Goal: Task Accomplishment & Management: Use online tool/utility

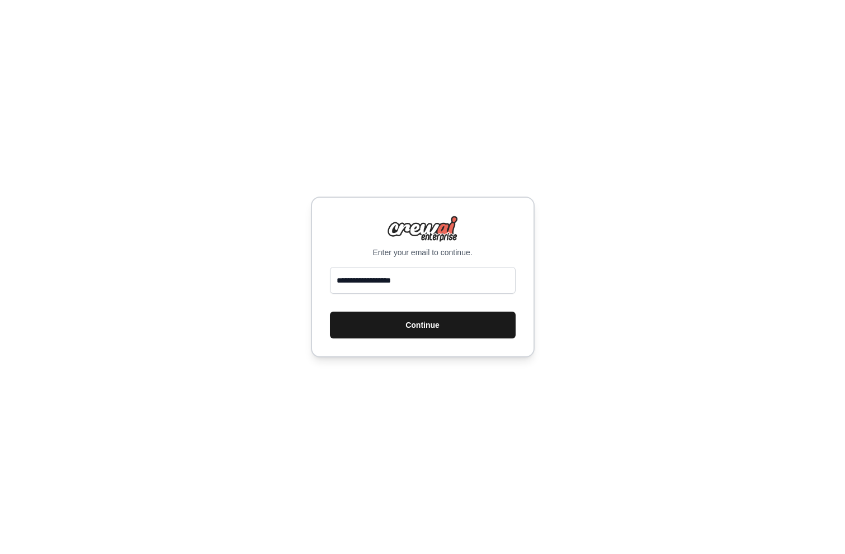
click at [416, 338] on button "Continue" at bounding box center [423, 325] width 186 height 27
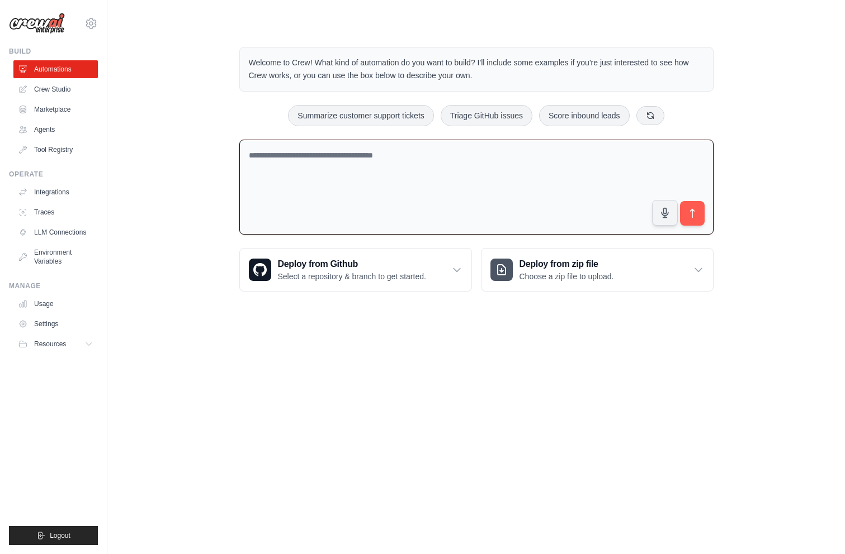
click at [370, 166] on textarea at bounding box center [476, 188] width 474 height 96
click at [368, 170] on textarea at bounding box center [476, 188] width 474 height 96
click at [338, 67] on p "Welcome to Crew! What kind of automation do you want to build? I'll include som…" at bounding box center [476, 69] width 455 height 26
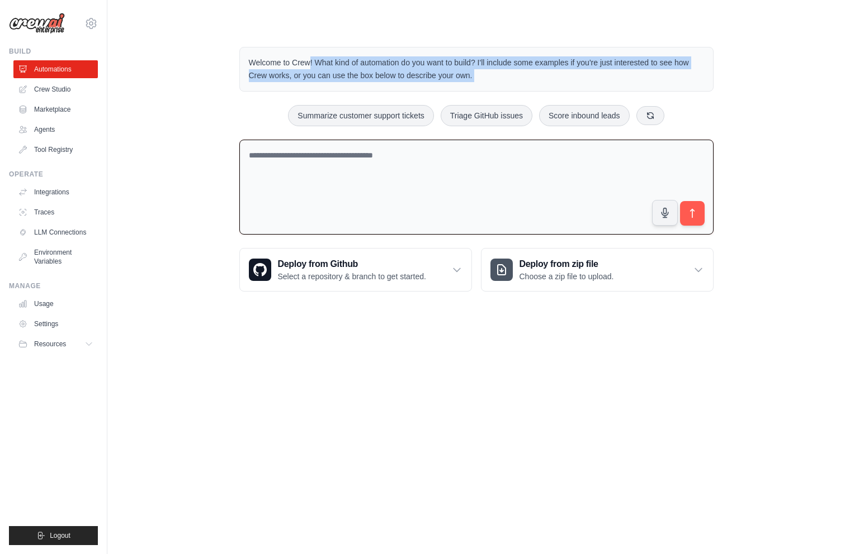
drag, startPoint x: 338, startPoint y: 67, endPoint x: 344, endPoint y: 69, distance: 6.9
click at [344, 69] on p "Welcome to Crew! What kind of automation do you want to build? I'll include som…" at bounding box center [476, 69] width 455 height 26
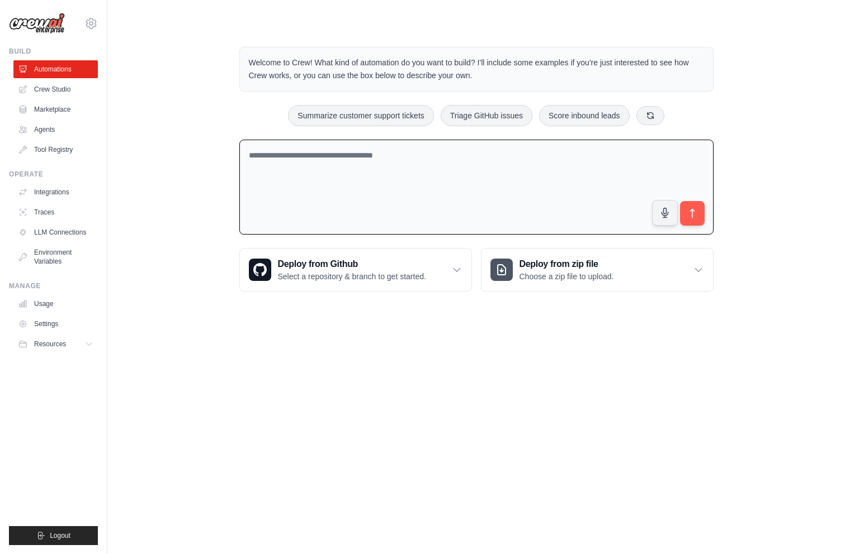
click at [318, 60] on p "Welcome to Crew! What kind of automation do you want to build? I'll include som…" at bounding box center [476, 69] width 455 height 26
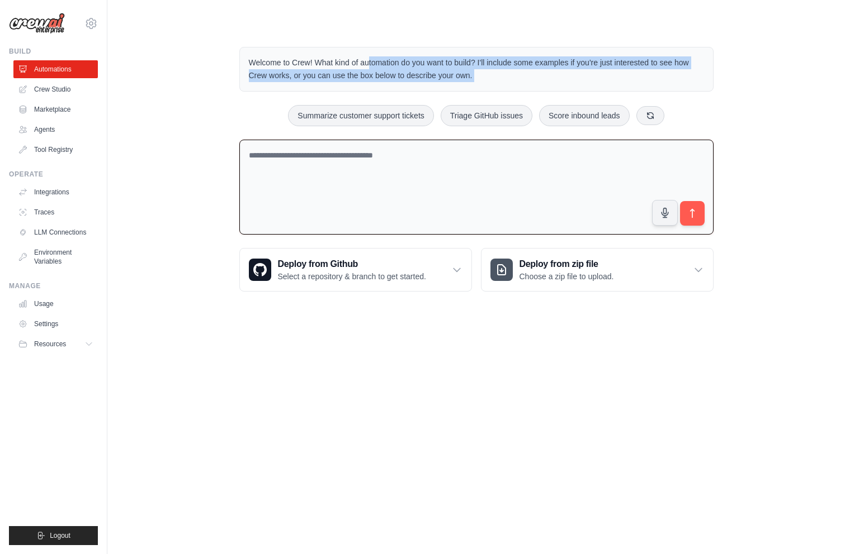
drag, startPoint x: 318, startPoint y: 60, endPoint x: 493, endPoint y: 80, distance: 176.1
click at [494, 80] on p "Welcome to Crew! What kind of automation do you want to build? I'll include som…" at bounding box center [476, 69] width 455 height 26
click at [493, 80] on p "Welcome to Crew! What kind of automation do you want to build? I'll include som…" at bounding box center [476, 69] width 455 height 26
drag, startPoint x: 493, startPoint y: 80, endPoint x: 302, endPoint y: 64, distance: 191.9
click at [302, 64] on p "Welcome to Crew! What kind of automation do you want to build? I'll include som…" at bounding box center [476, 69] width 455 height 26
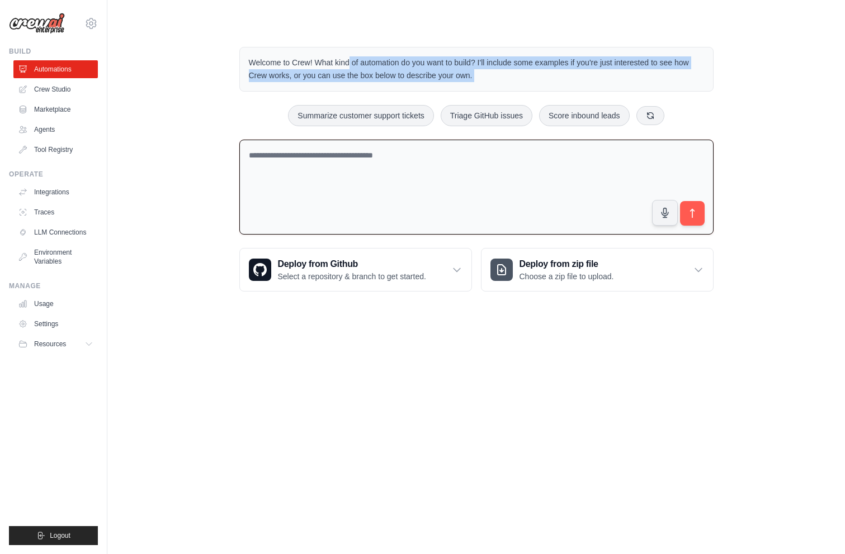
click at [302, 64] on p "Welcome to Crew! What kind of automation do you want to build? I'll include som…" at bounding box center [476, 69] width 455 height 26
drag, startPoint x: 302, startPoint y: 64, endPoint x: 302, endPoint y: 77, distance: 13.4
click at [302, 77] on p "Welcome to Crew! What kind of automation do you want to build? I'll include som…" at bounding box center [476, 69] width 455 height 26
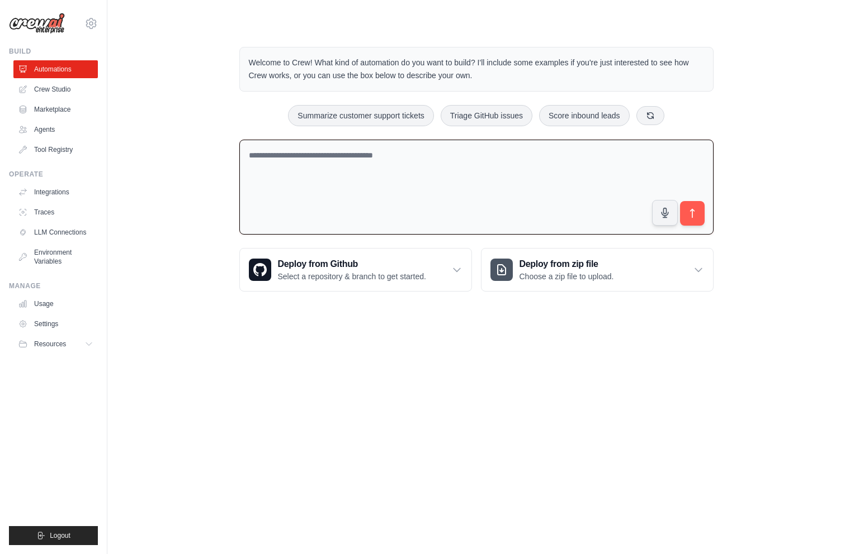
click at [322, 178] on textarea at bounding box center [476, 188] width 474 height 96
click at [321, 176] on textarea at bounding box center [476, 188] width 474 height 96
type textarea "**********"
click at [69, 88] on link "Crew Studio" at bounding box center [57, 89] width 84 height 18
click at [63, 107] on link "Marketplace" at bounding box center [57, 110] width 84 height 18
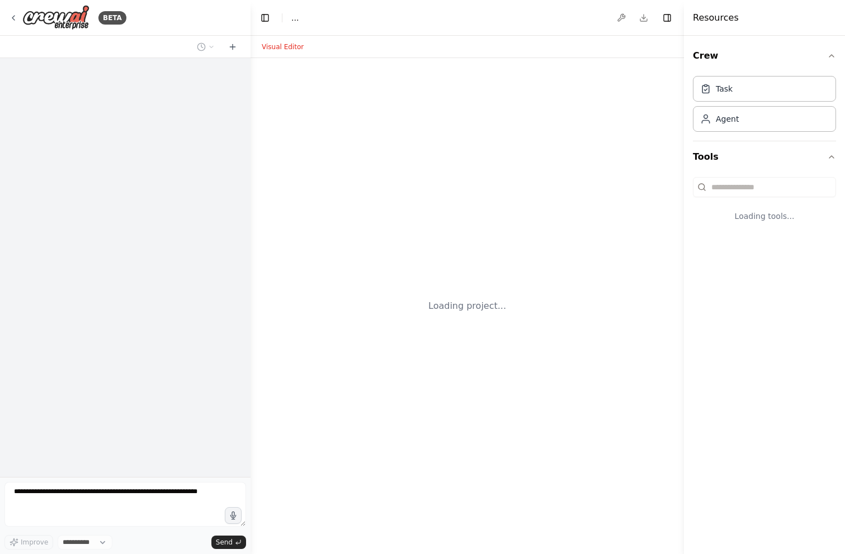
select select "****"
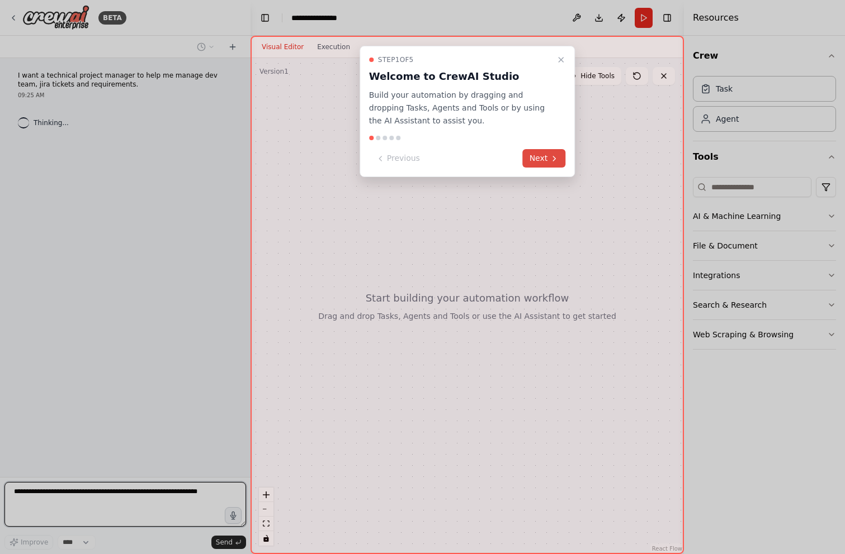
click at [551, 163] on button "Next" at bounding box center [544, 158] width 43 height 18
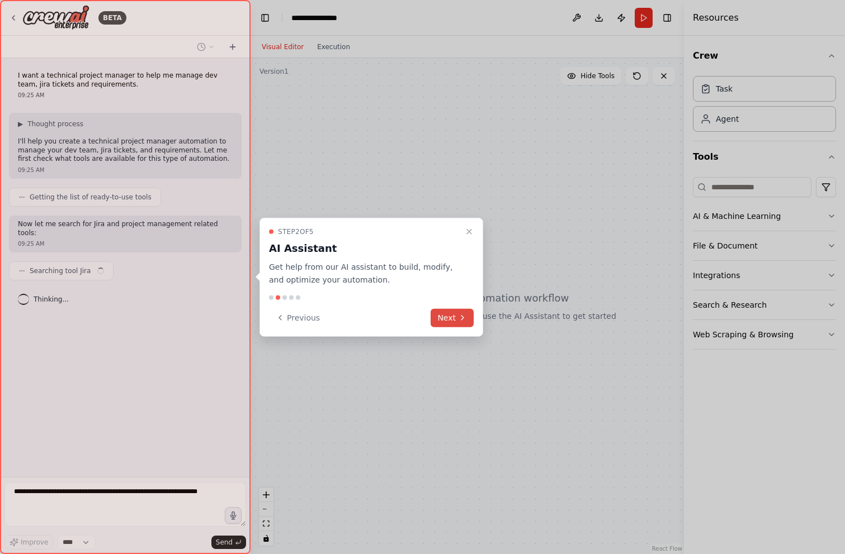
click at [452, 321] on button "Next" at bounding box center [451, 318] width 43 height 18
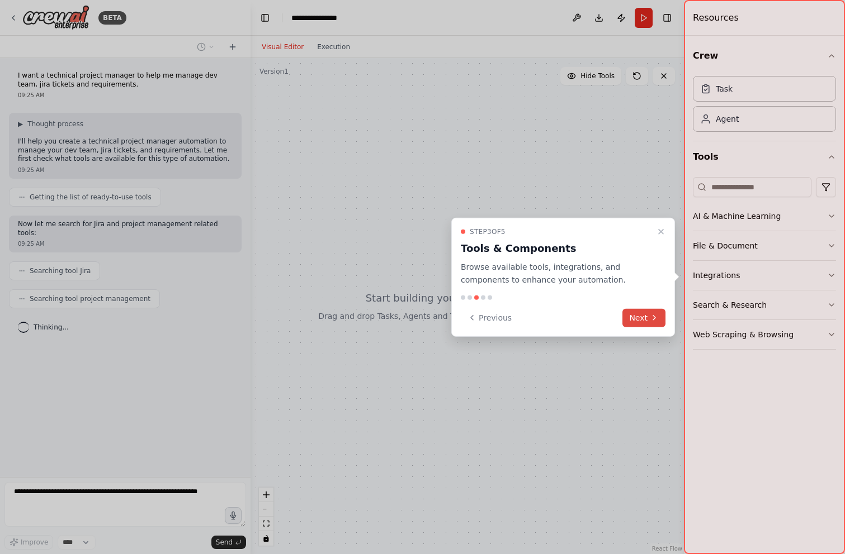
click at [657, 318] on icon at bounding box center [654, 318] width 9 height 9
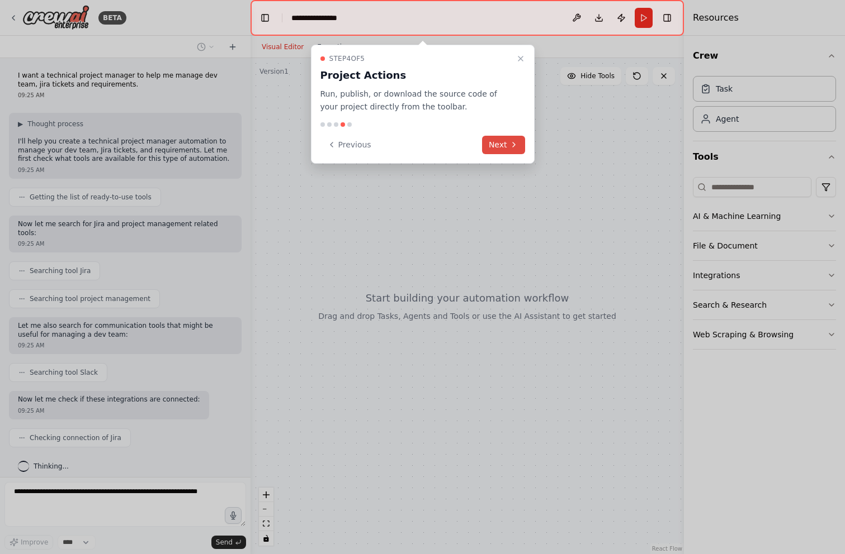
scroll to position [27, 0]
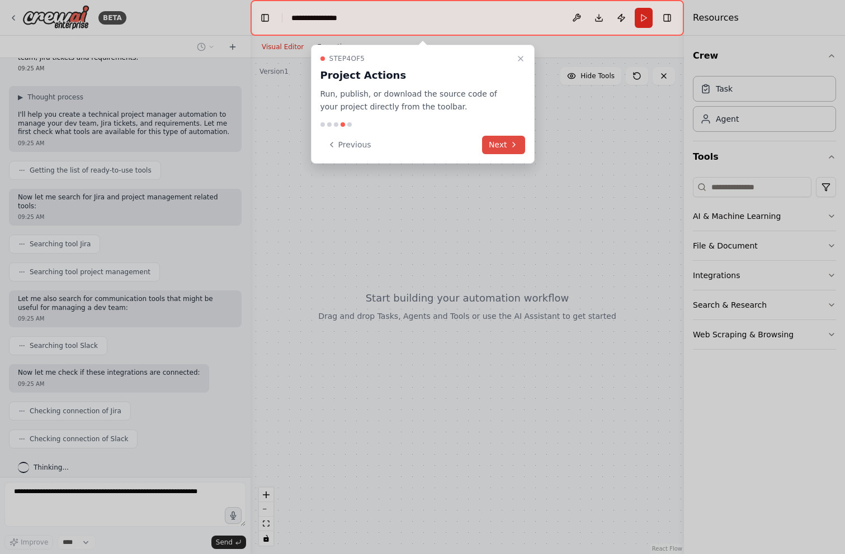
click at [495, 145] on button "Next" at bounding box center [503, 145] width 43 height 18
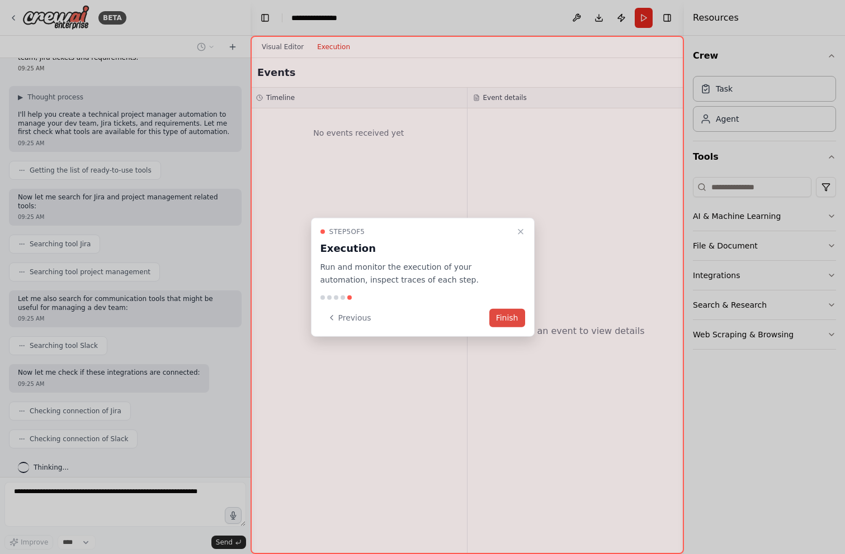
click at [514, 323] on button "Finish" at bounding box center [507, 318] width 36 height 18
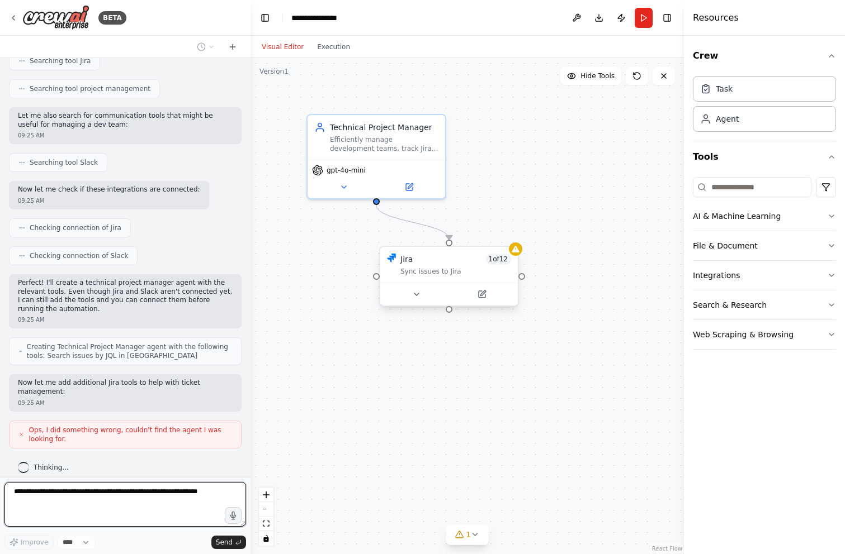
scroll to position [275, 0]
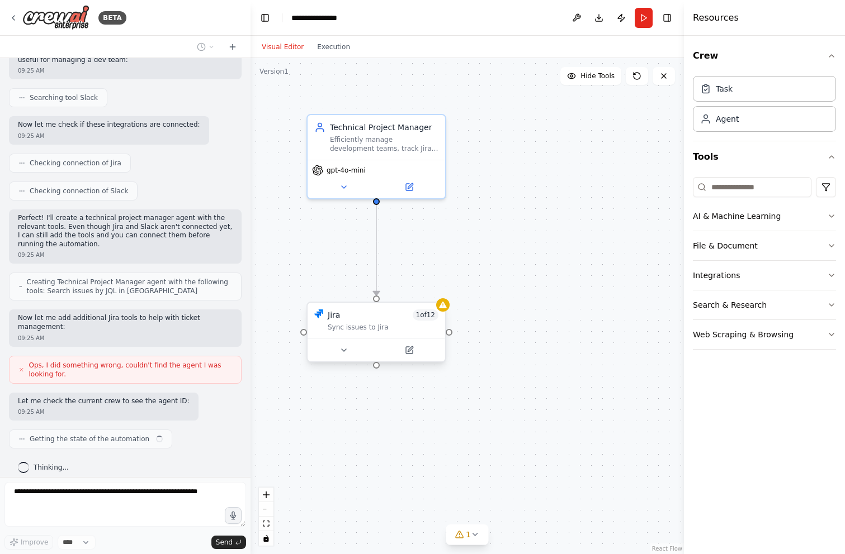
drag, startPoint x: 417, startPoint y: 268, endPoint x: 345, endPoint y: 319, distance: 88.6
click at [345, 320] on div "Jira 1 of 12 Sync issues to Jira" at bounding box center [383, 321] width 111 height 22
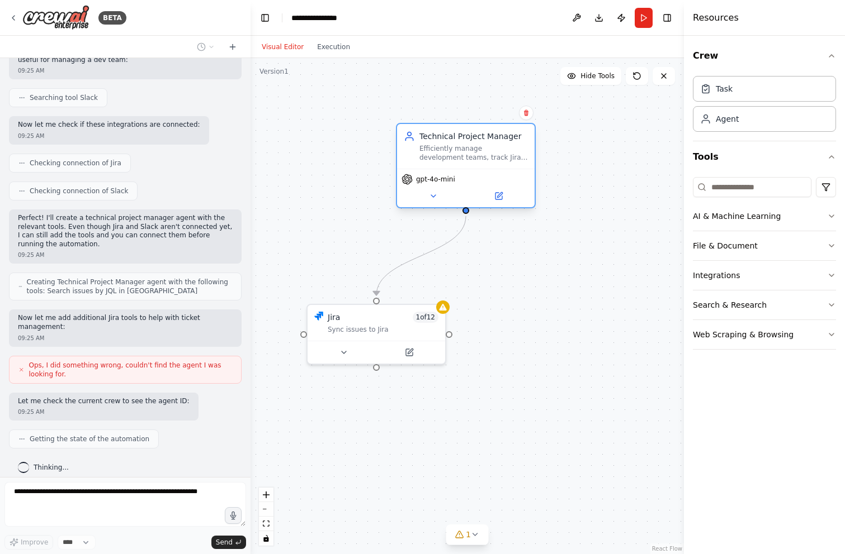
drag, startPoint x: 392, startPoint y: 141, endPoint x: 478, endPoint y: 163, distance: 89.3
click at [479, 162] on div "Efficiently manage development teams, track Jira tickets, analyze project requi…" at bounding box center [473, 153] width 108 height 18
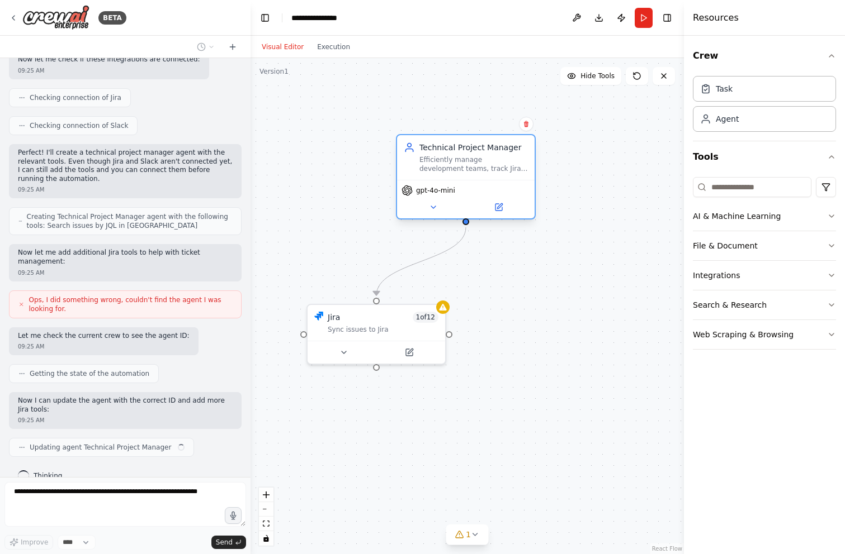
scroll to position [349, 0]
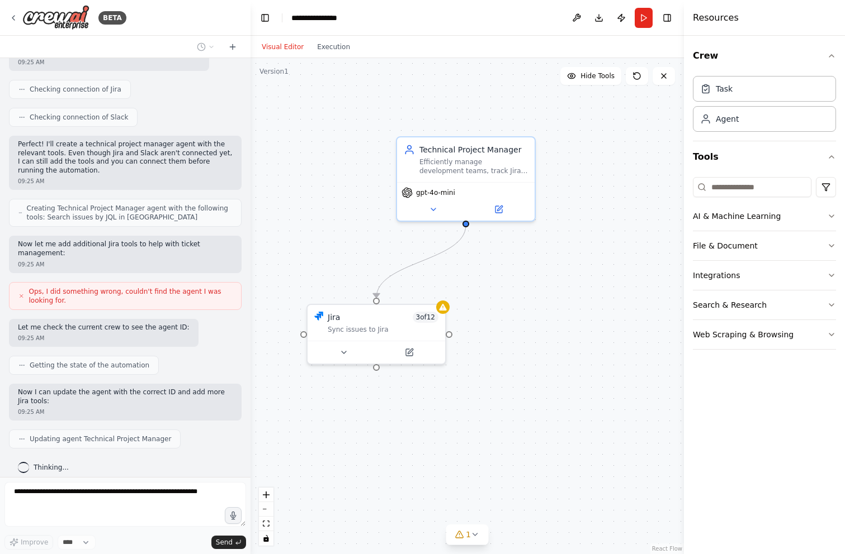
click at [117, 389] on p "Now I can update the agent with the correct ID and add more Jira tools:" at bounding box center [125, 396] width 215 height 17
click at [116, 435] on span "Updating agent Technical Project Manager" at bounding box center [100, 439] width 141 height 9
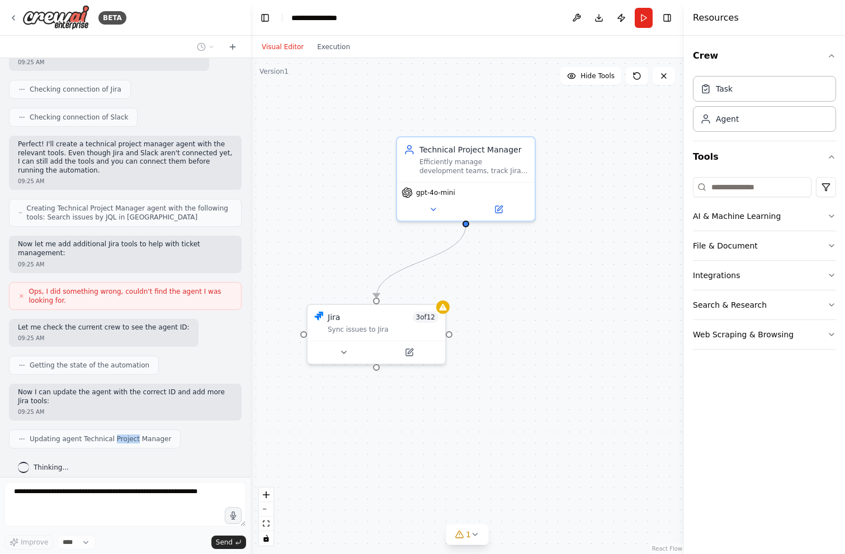
click at [116, 435] on span "Updating agent Technical Project Manager" at bounding box center [100, 439] width 141 height 9
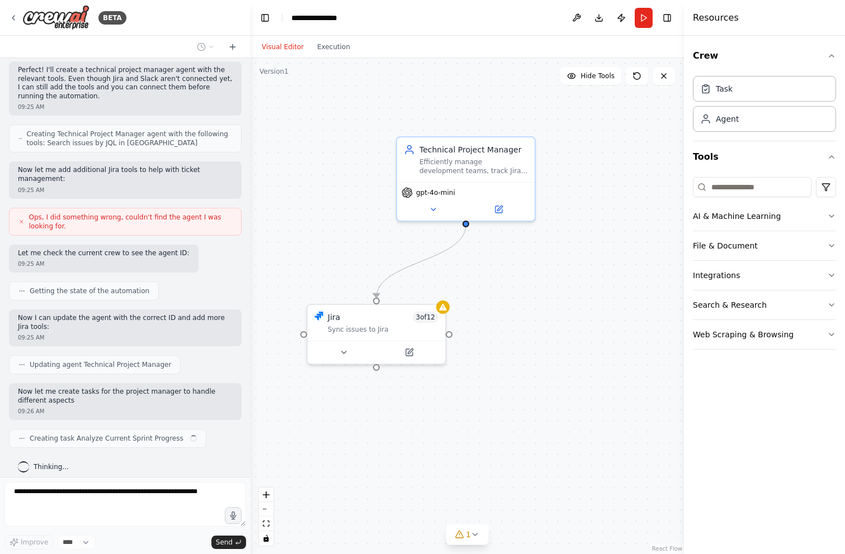
scroll to position [423, 0]
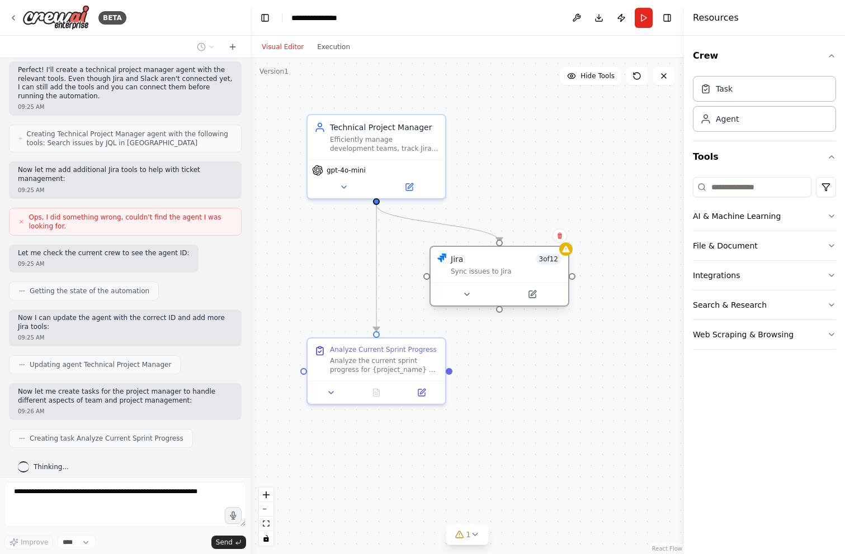
drag, startPoint x: 429, startPoint y: 267, endPoint x: 477, endPoint y: 267, distance: 48.6
click at [477, 267] on div "Sync issues to Jira" at bounding box center [506, 271] width 111 height 9
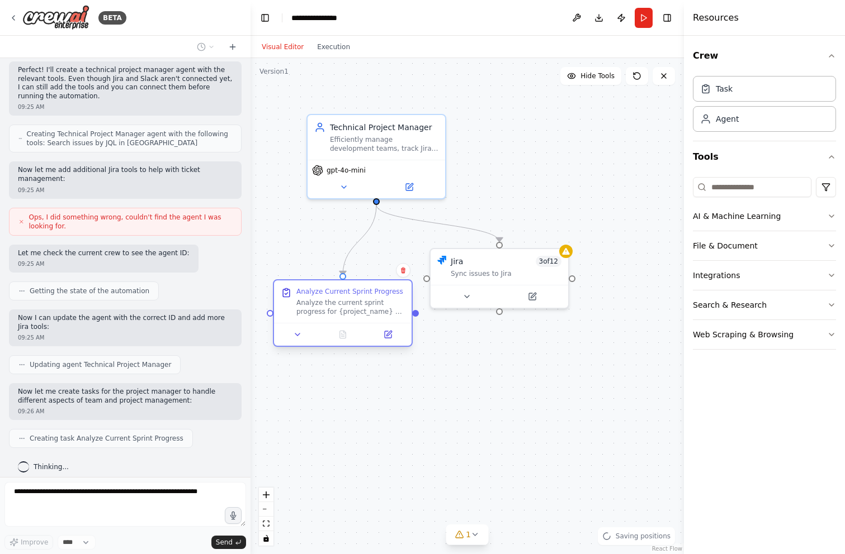
drag, startPoint x: 393, startPoint y: 366, endPoint x: 358, endPoint y: 312, distance: 64.7
click at [358, 312] on div "Analyze the current sprint progress for {project_name} by searching and filteri…" at bounding box center [350, 307] width 108 height 18
click at [382, 420] on div ".deletable-edge-delete-btn { width: 20px; height: 20px; border: 0px solid #ffff…" at bounding box center [466, 306] width 433 height 496
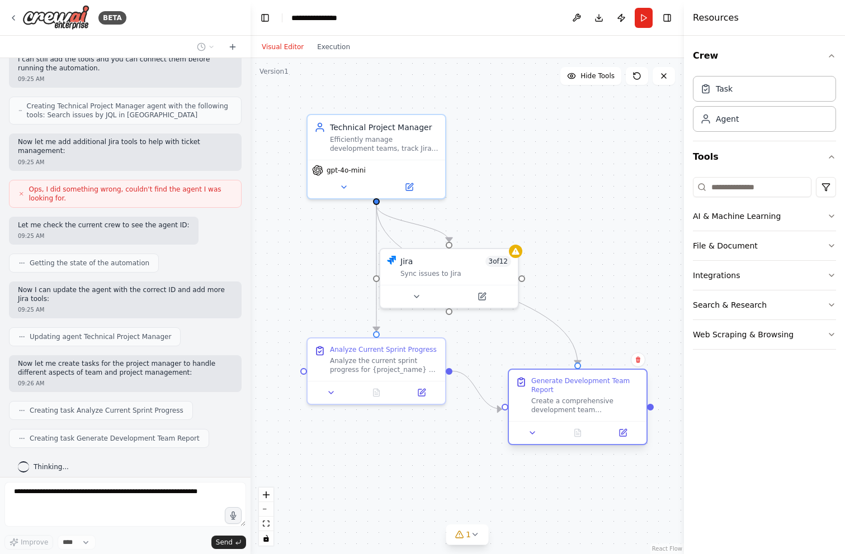
drag, startPoint x: 551, startPoint y: 377, endPoint x: 548, endPoint y: 407, distance: 30.3
click at [549, 407] on div "Create a comprehensive development team management report for {project_name}. A…" at bounding box center [585, 406] width 108 height 18
click at [341, 451] on div ".deletable-edge-delete-btn { width: 20px; height: 20px; border: 0px solid #ffff…" at bounding box center [466, 306] width 433 height 496
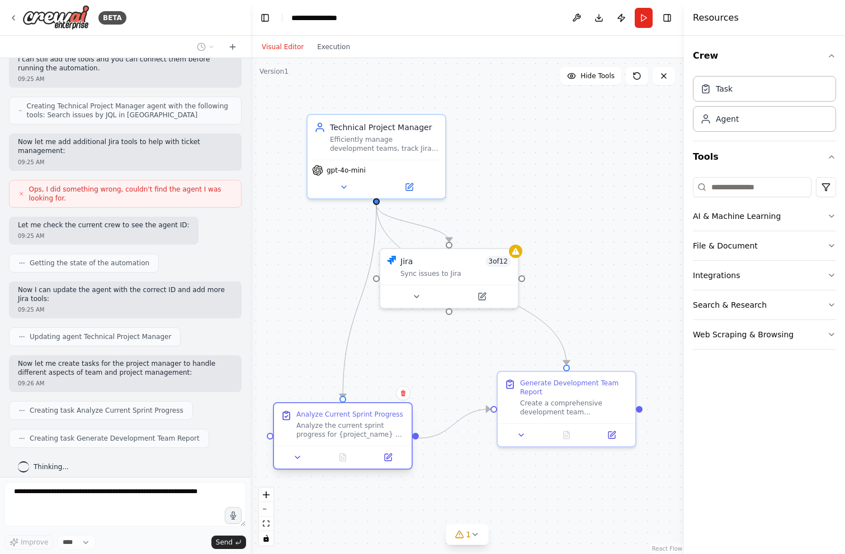
drag, startPoint x: 406, startPoint y: 359, endPoint x: 372, endPoint y: 434, distance: 82.3
click at [372, 434] on div "Analyze the current sprint progress for {project_name} by searching and filteri…" at bounding box center [350, 430] width 108 height 18
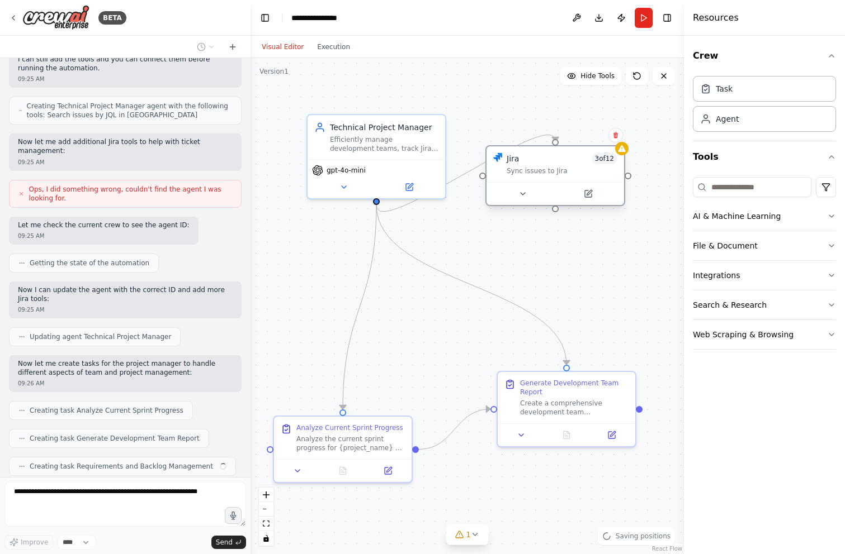
scroll to position [479, 0]
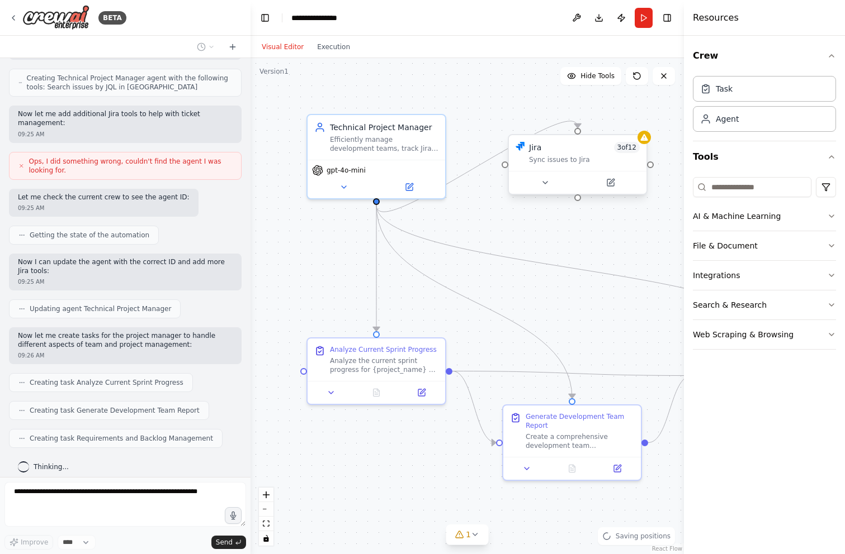
drag, startPoint x: 453, startPoint y: 287, endPoint x: 582, endPoint y: 177, distance: 170.1
click at [582, 177] on button at bounding box center [610, 182] width 63 height 13
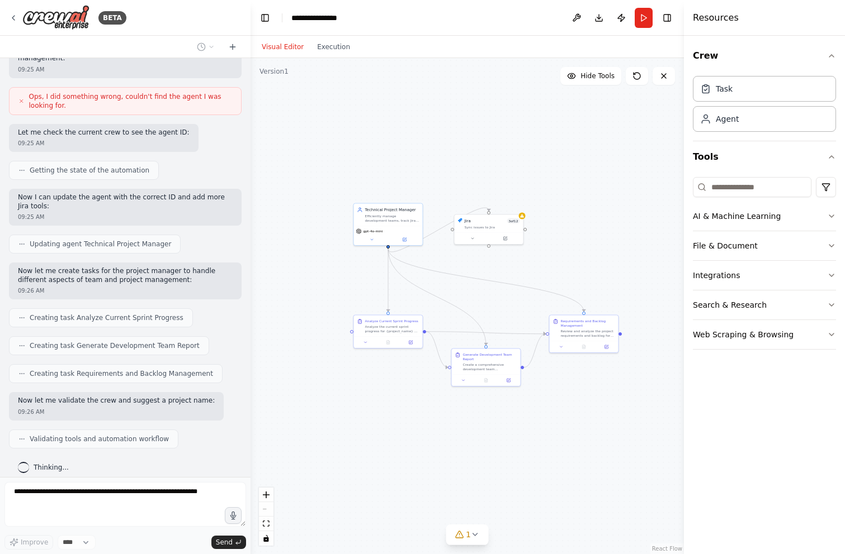
drag, startPoint x: 584, startPoint y: 304, endPoint x: 503, endPoint y: 306, distance: 81.1
click at [503, 306] on div ".deletable-edge-delete-btn { width: 20px; height: 20px; border: 0px solid #ffff…" at bounding box center [466, 306] width 433 height 496
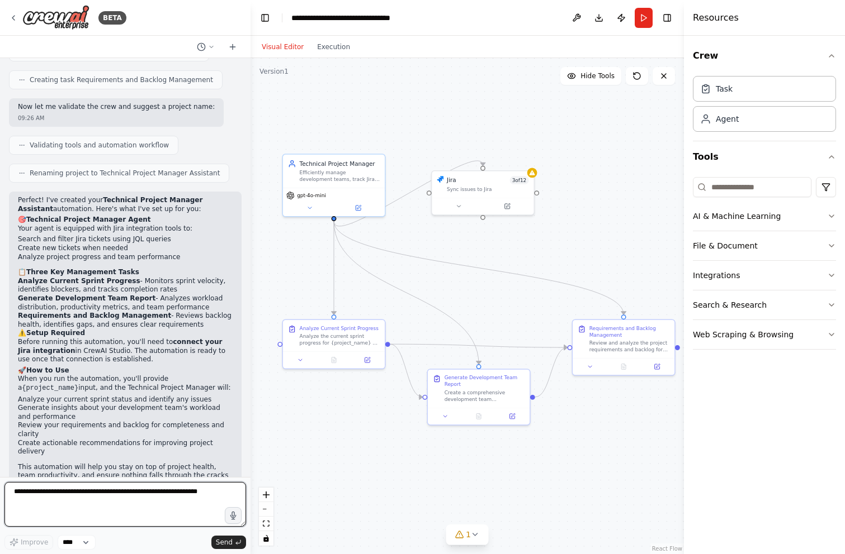
scroll to position [847, 0]
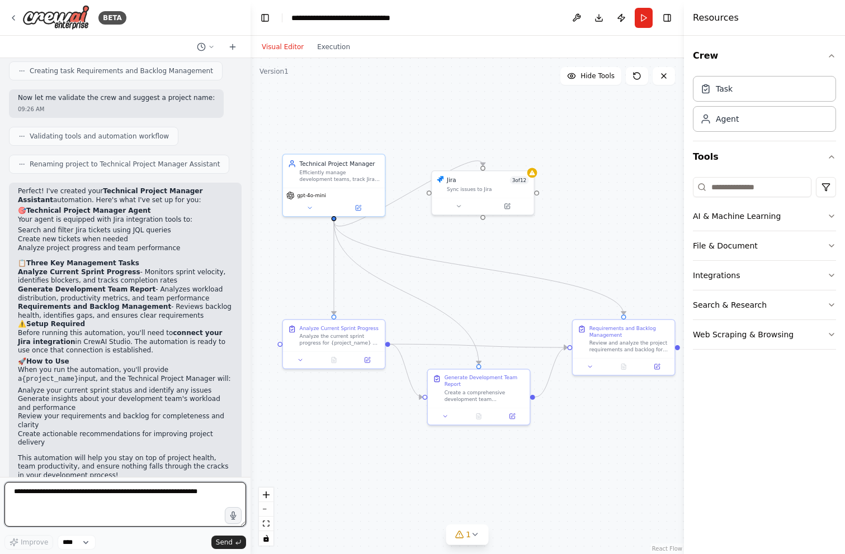
click at [127, 511] on textarea at bounding box center [124, 504] width 241 height 45
click at [75, 505] on div "Improve **** Send" at bounding box center [124, 516] width 241 height 68
click at [75, 505] on textarea at bounding box center [124, 504] width 241 height 45
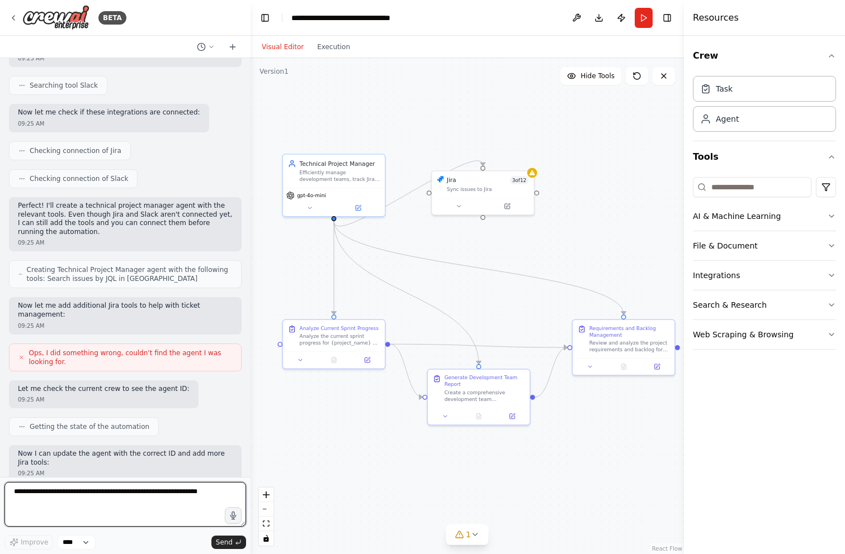
scroll to position [0, 0]
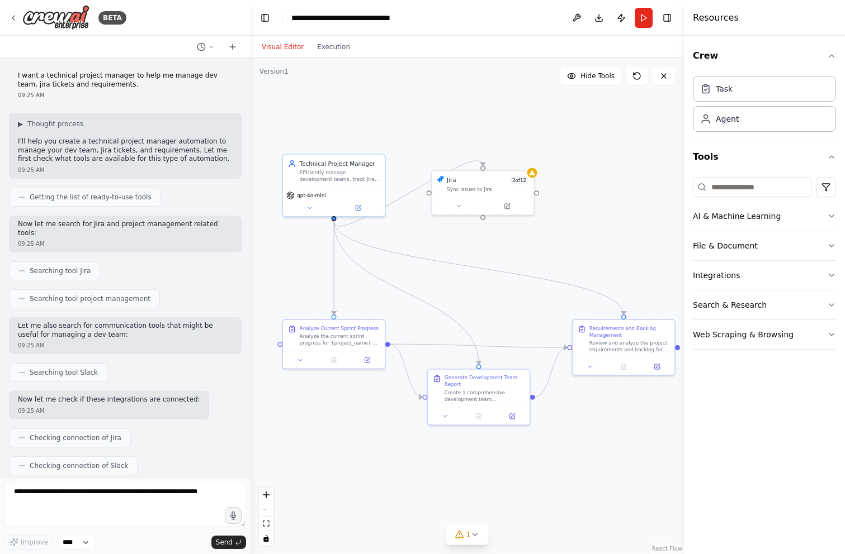
click at [634, 13] on header "**********" at bounding box center [466, 18] width 433 height 36
click at [639, 16] on button "Run" at bounding box center [643, 18] width 18 height 20
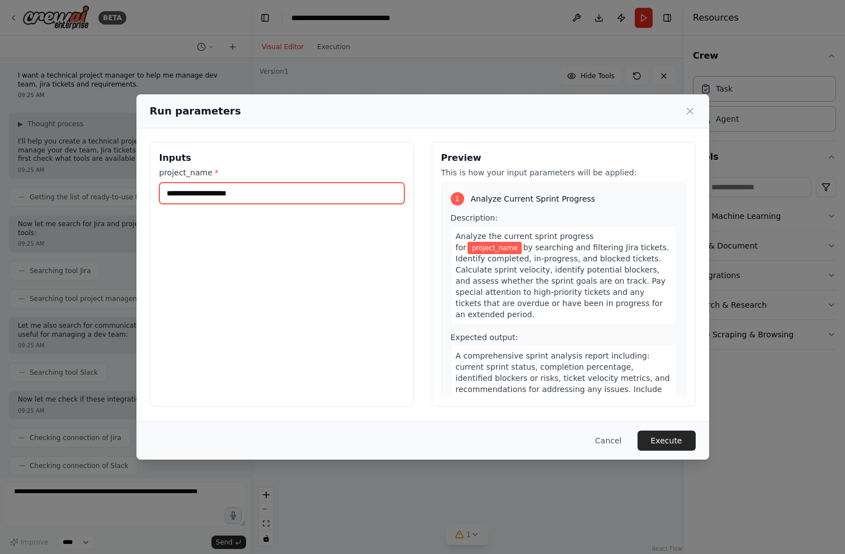
click at [283, 195] on input "project_name *" at bounding box center [281, 193] width 245 height 21
click at [522, 242] on span "project_name" at bounding box center [494, 248] width 55 height 12
drag, startPoint x: 615, startPoint y: 310, endPoint x: 564, endPoint y: 240, distance: 87.2
click at [564, 239] on div "Analyze the current sprint progress for project_name by searching and filtering…" at bounding box center [564, 275] width 226 height 99
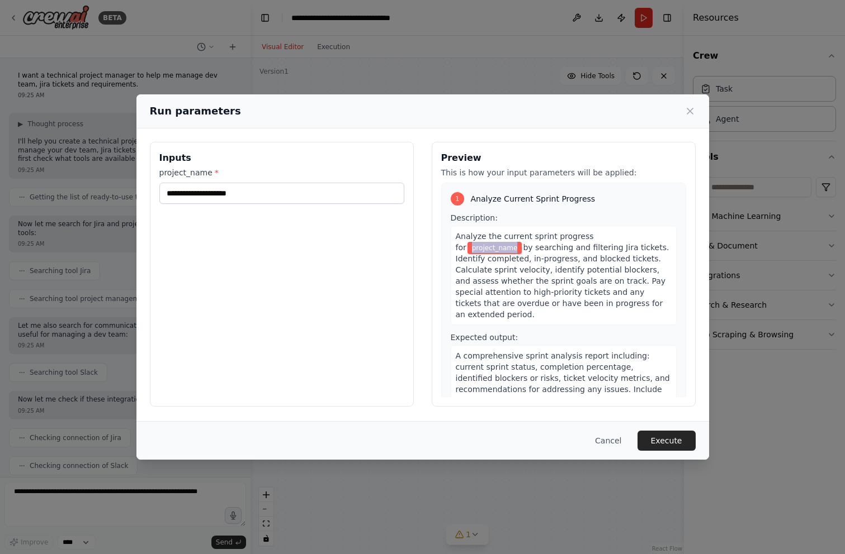
click at [564, 240] on span "Analyze the current sprint progress for" at bounding box center [525, 242] width 138 height 20
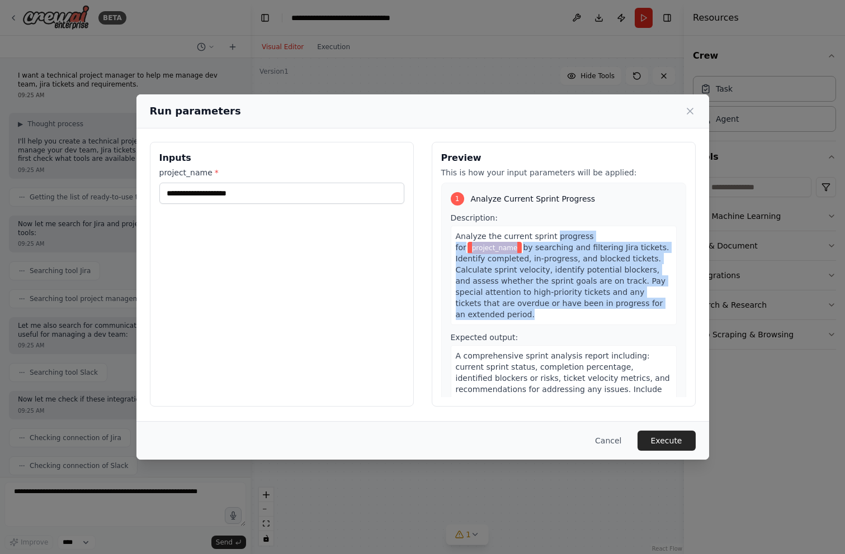
drag, startPoint x: 564, startPoint y: 240, endPoint x: 575, endPoint y: 304, distance: 64.7
click at [575, 304] on div "Analyze the current sprint progress for project_name by searching and filtering…" at bounding box center [564, 275] width 226 height 99
drag, startPoint x: 575, startPoint y: 304, endPoint x: 574, endPoint y: 236, distance: 67.1
click at [574, 236] on div "Analyze the current sprint progress for project_name by searching and filtering…" at bounding box center [564, 275] width 226 height 99
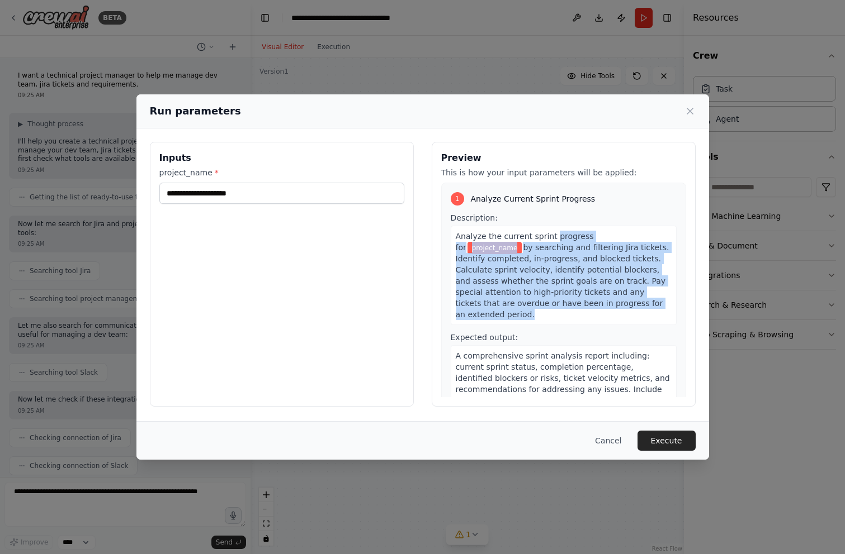
click at [574, 236] on span "Analyze the current sprint progress for" at bounding box center [525, 242] width 138 height 20
drag, startPoint x: 574, startPoint y: 236, endPoint x: 573, endPoint y: 302, distance: 65.4
click at [574, 302] on div "Analyze the current sprint progress for project_name by searching and filtering…" at bounding box center [564, 275] width 226 height 99
click at [573, 302] on span "by searching and filtering Jira tickets. Identify completed, in-progress, and b…" at bounding box center [563, 280] width 214 height 76
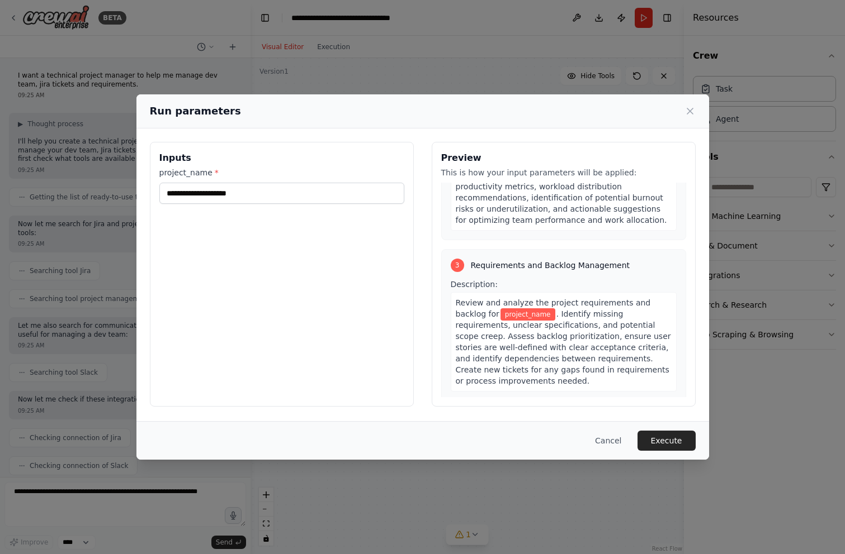
scroll to position [529, 0]
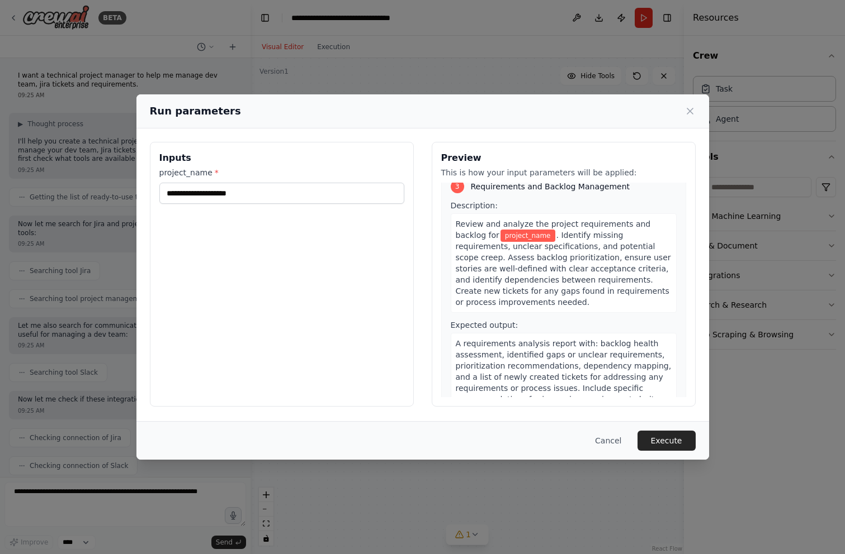
click at [492, 339] on span "A requirements analysis report with: backlog health assessment, identified gaps…" at bounding box center [564, 377] width 216 height 76
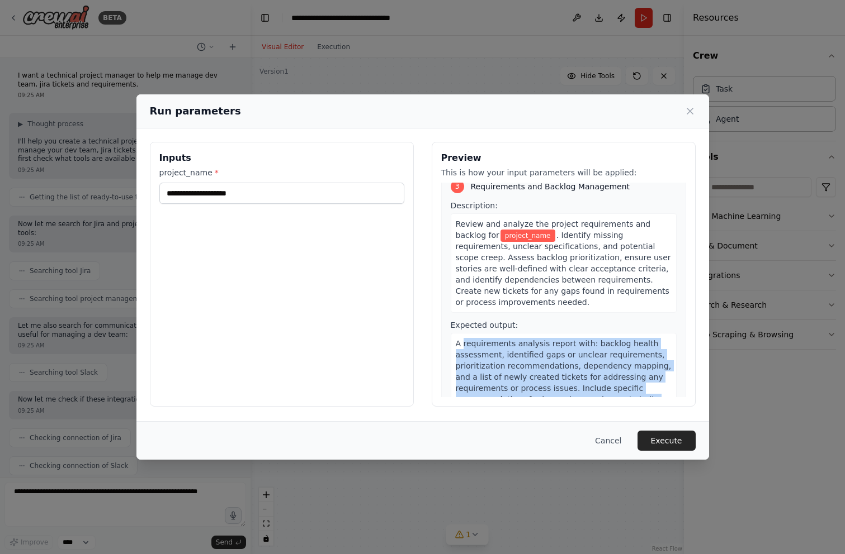
drag, startPoint x: 492, startPoint y: 312, endPoint x: 560, endPoint y: 383, distance: 97.6
click at [560, 383] on div "A requirements analysis report with: backlog health assessment, identified gaps…" at bounding box center [564, 377] width 226 height 88
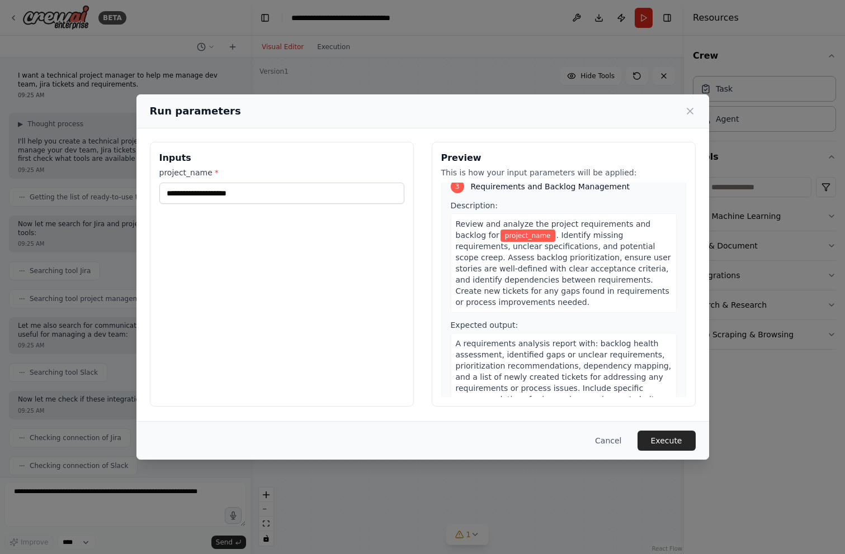
click at [572, 51] on div "Run parameters Inputs project_name * Preview This is how your input parameters …" at bounding box center [422, 277] width 845 height 554
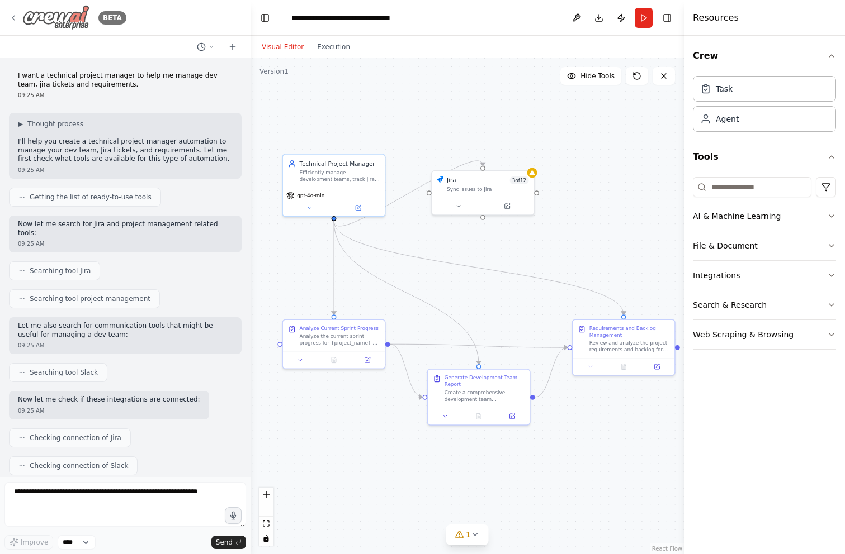
click at [14, 21] on icon at bounding box center [13, 17] width 9 height 9
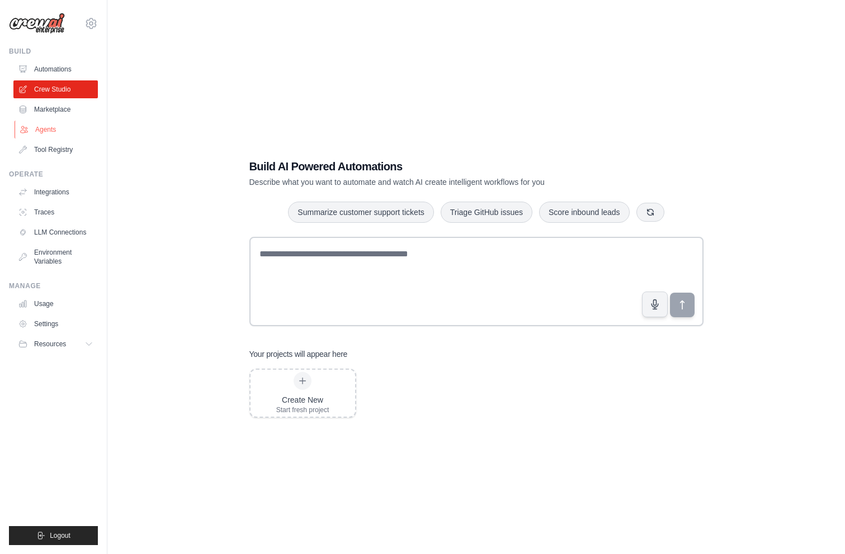
click at [56, 129] on link "Agents" at bounding box center [57, 130] width 84 height 18
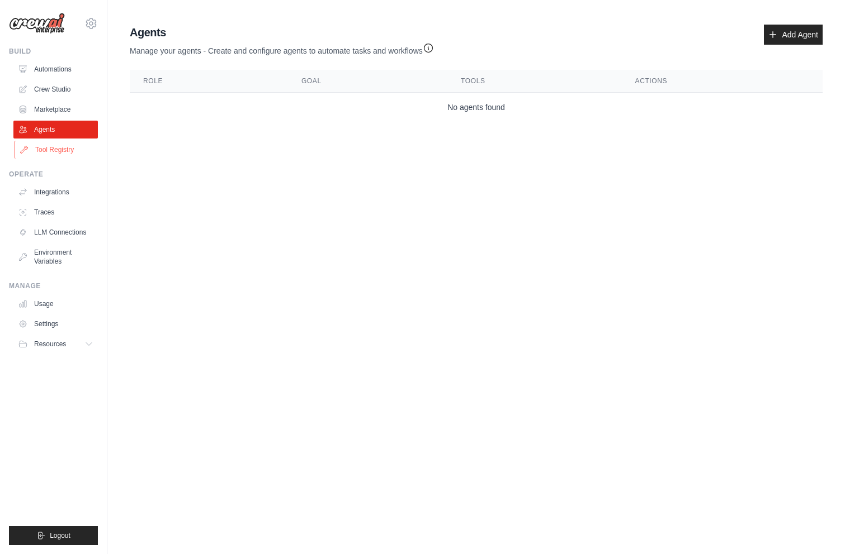
click at [63, 149] on link "Tool Registry" at bounding box center [57, 150] width 84 height 18
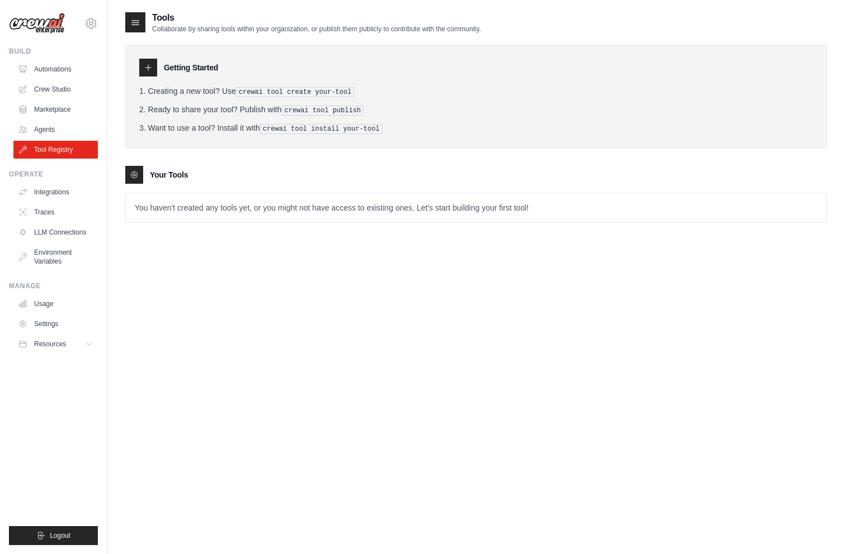
click at [244, 94] on pre "crewai tool create your-tool" at bounding box center [295, 92] width 119 height 10
drag, startPoint x: 244, startPoint y: 94, endPoint x: 381, endPoint y: 89, distance: 136.5
click at [381, 89] on li "Creating a new tool? Use crewai tool create your-tool" at bounding box center [476, 92] width 674 height 12
drag, startPoint x: 396, startPoint y: 116, endPoint x: 282, endPoint y: 108, distance: 114.3
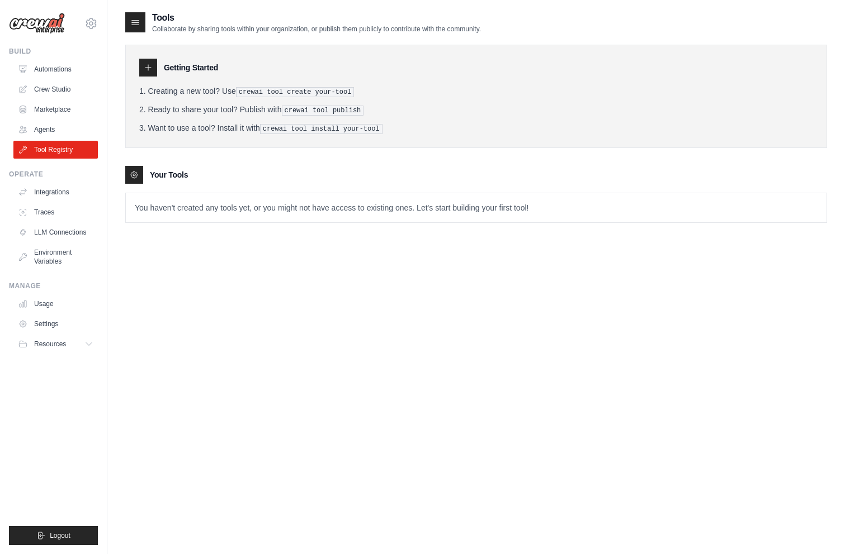
click at [281, 108] on ol "Creating a new tool? Use crewai tool create your-tool Ready to share your tool?…" at bounding box center [476, 110] width 674 height 49
click at [275, 125] on pre "crewai tool install your-tool" at bounding box center [321, 129] width 122 height 10
drag, startPoint x: 275, startPoint y: 125, endPoint x: 368, endPoint y: 128, distance: 93.4
click at [368, 128] on pre "crewai tool install your-tool" at bounding box center [321, 129] width 122 height 10
click at [55, 212] on link "Traces" at bounding box center [57, 212] width 84 height 18
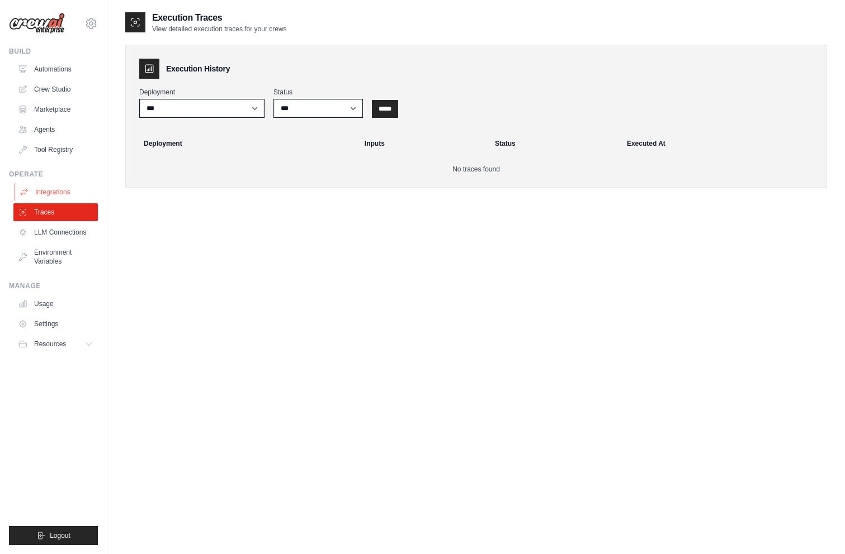
click at [60, 196] on link "Integrations" at bounding box center [57, 192] width 84 height 18
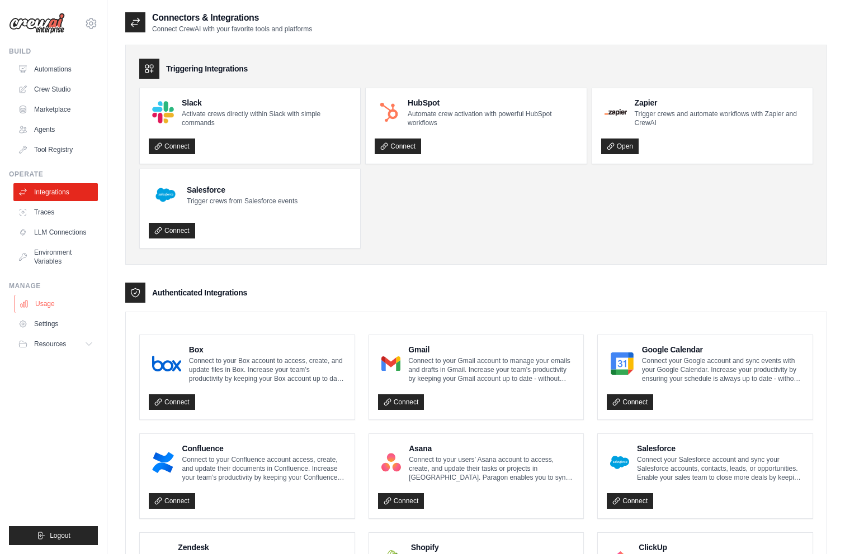
click at [50, 302] on link "Usage" at bounding box center [57, 304] width 84 height 18
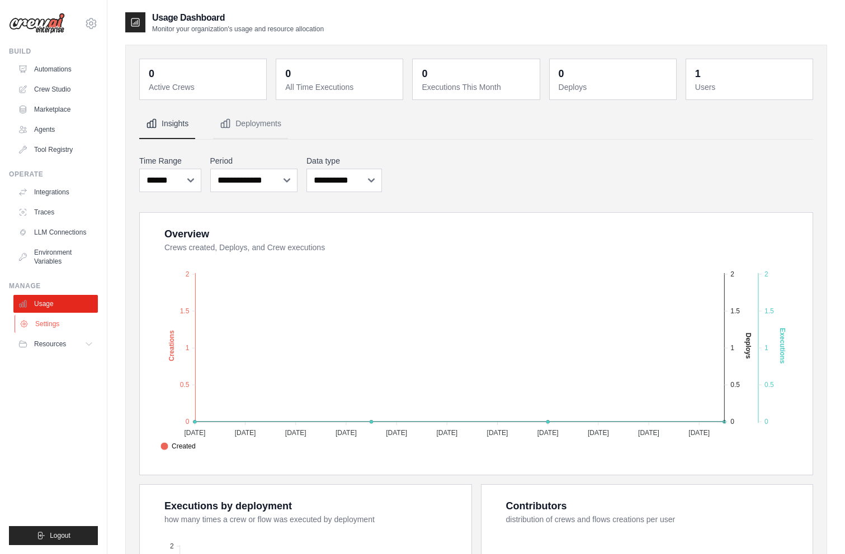
click at [69, 329] on link "Settings" at bounding box center [57, 324] width 84 height 18
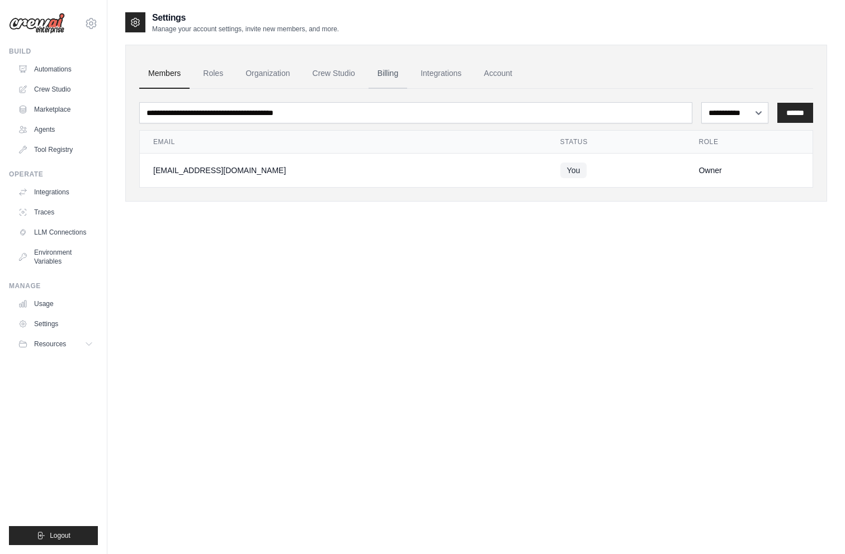
click at [375, 83] on link "Billing" at bounding box center [387, 74] width 39 height 30
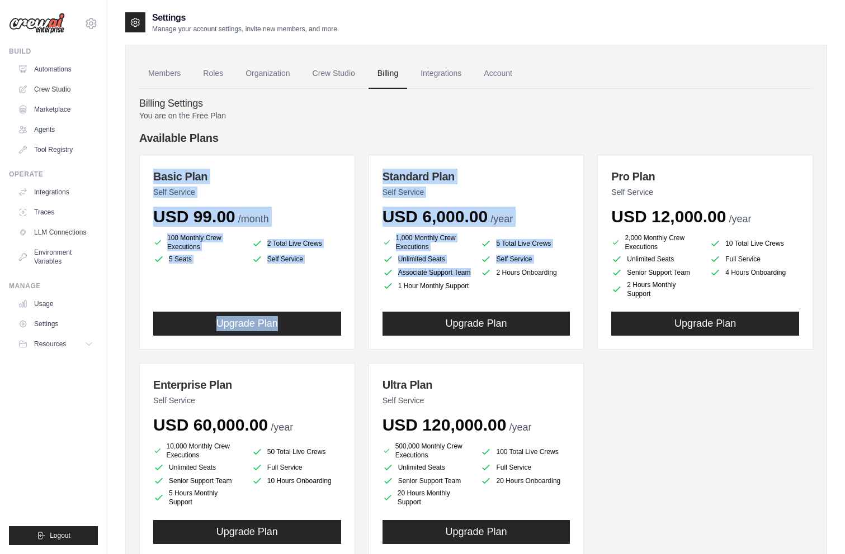
drag, startPoint x: 479, startPoint y: 278, endPoint x: 298, endPoint y: 153, distance: 219.7
click at [299, 152] on div "Available Plans Basic Plan Self Service USD 99.00 /month 100 Monthly Crew Execu…" at bounding box center [476, 344] width 674 height 428
click at [298, 153] on div "Available Plans Basic Plan Self Service USD 99.00 /month 100 Monthly Crew Execu…" at bounding box center [476, 344] width 674 height 428
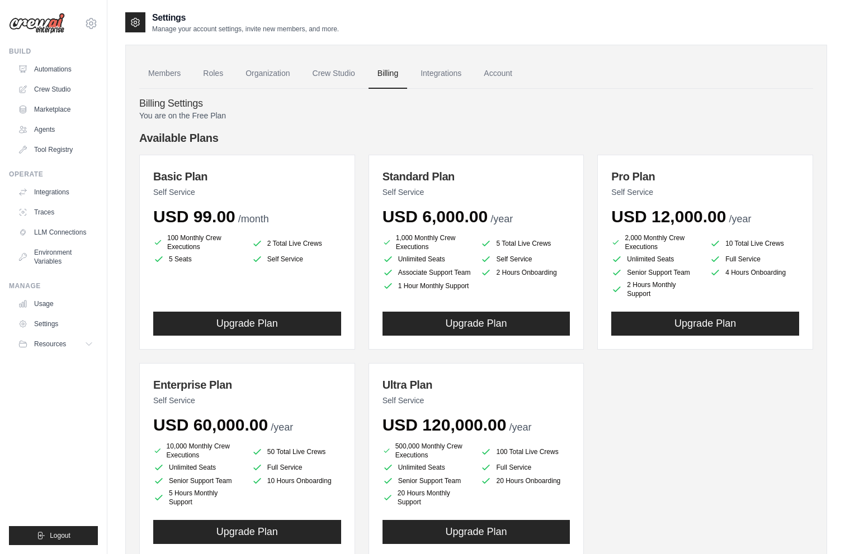
drag, startPoint x: 298, startPoint y: 153, endPoint x: 456, endPoint y: 286, distance: 205.8
click at [456, 286] on div "Available Plans Basic Plan Self Service USD 99.00 /month 100 Monthly Crew Execu…" at bounding box center [476, 344] width 674 height 428
click at [420, 146] on div "Available Plans Basic Plan Self Service USD 99.00 /month 100 Monthly Crew Execu…" at bounding box center [476, 344] width 674 height 428
drag, startPoint x: 420, startPoint y: 146, endPoint x: 509, endPoint y: 272, distance: 153.5
click at [509, 272] on div "Available Plans Basic Plan Self Service USD 99.00 /month 100 Monthly Crew Execu…" at bounding box center [476, 344] width 674 height 428
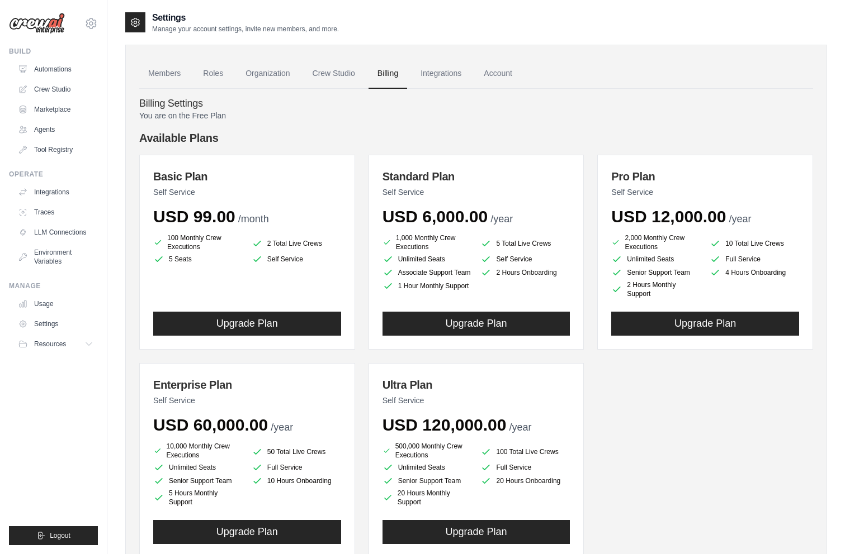
click at [455, 107] on h4 "Billing Settings" at bounding box center [476, 104] width 674 height 12
click at [41, 68] on link "Automations" at bounding box center [57, 69] width 84 height 18
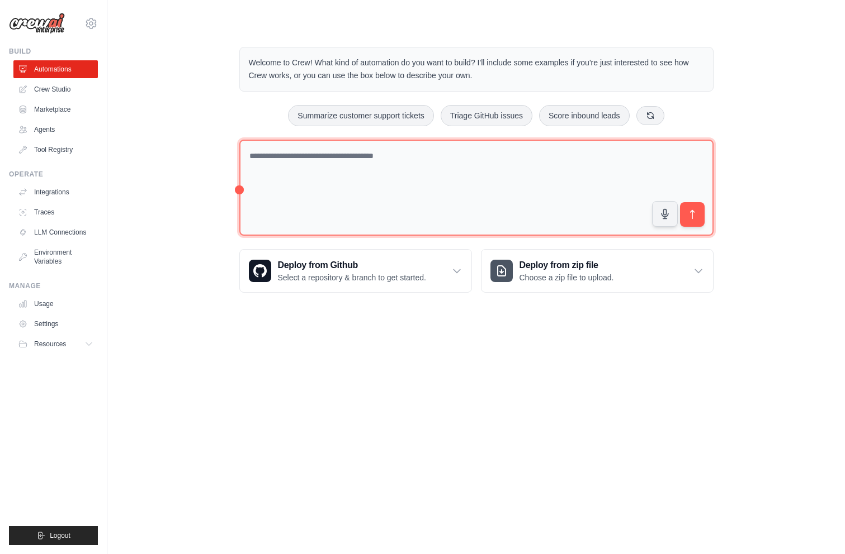
click at [381, 198] on textarea at bounding box center [476, 188] width 474 height 97
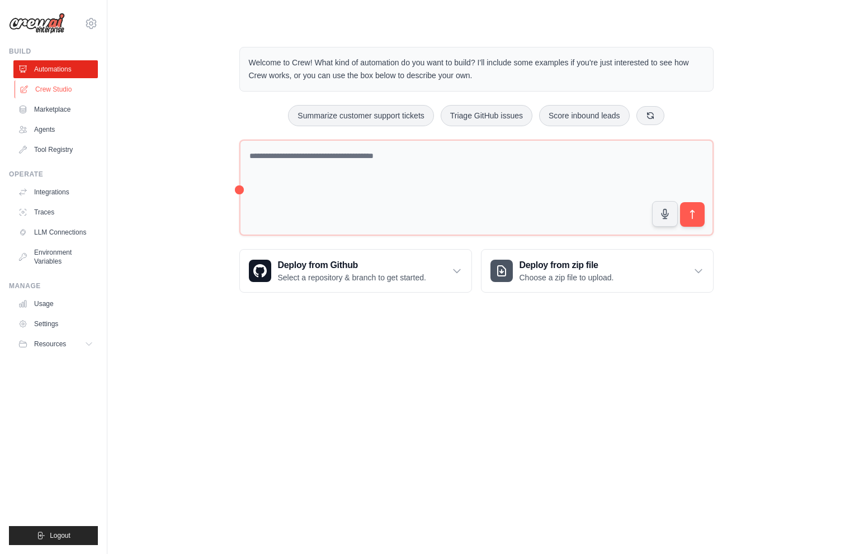
click at [61, 88] on link "Crew Studio" at bounding box center [57, 89] width 84 height 18
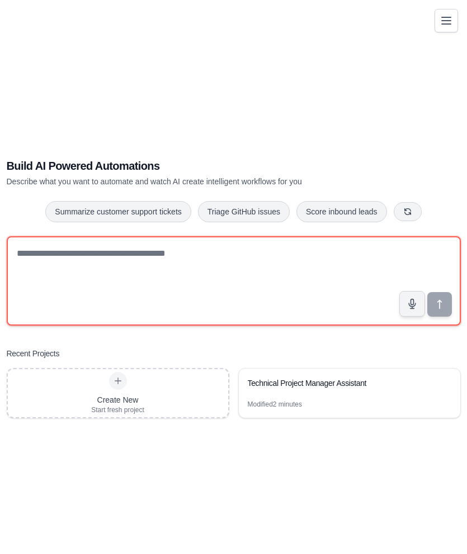
click at [310, 267] on textarea at bounding box center [234, 280] width 454 height 89
type textarea "**********"
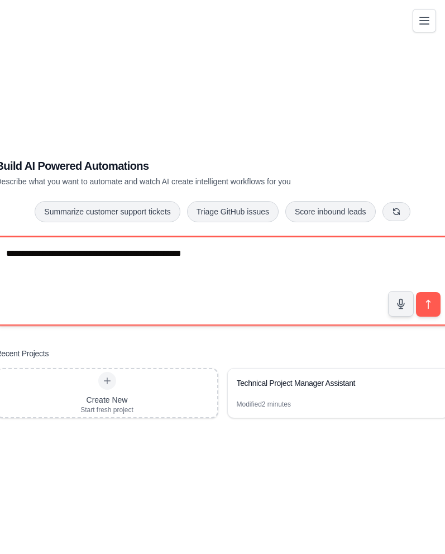
click at [344, 264] on textarea "**********" at bounding box center [223, 280] width 454 height 89
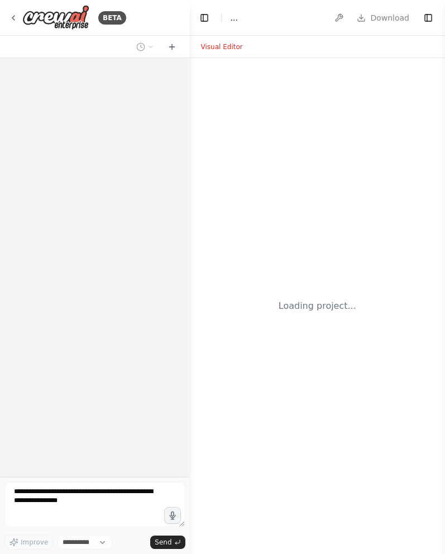
select select "****"
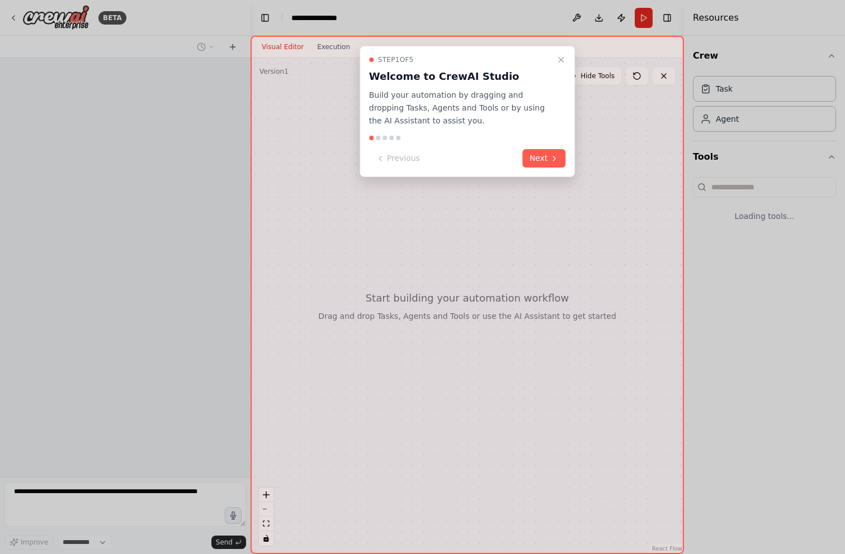
select select "****"
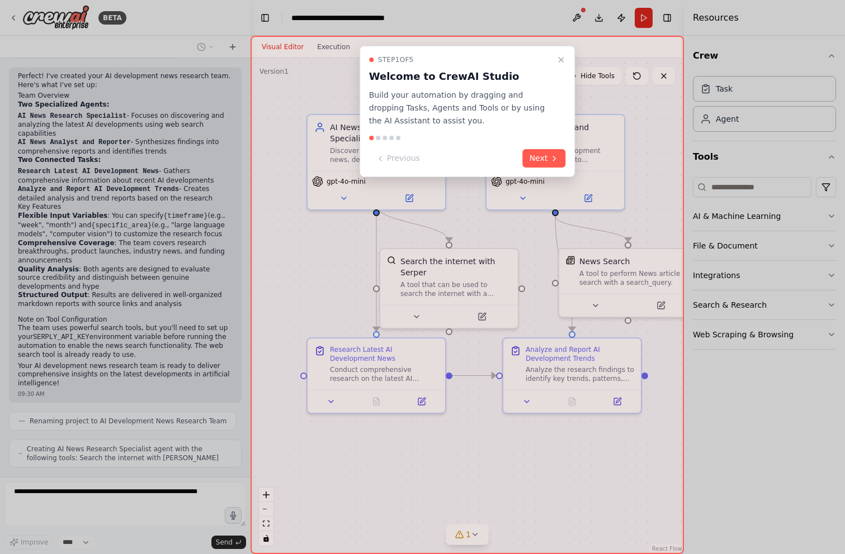
scroll to position [517, 0]
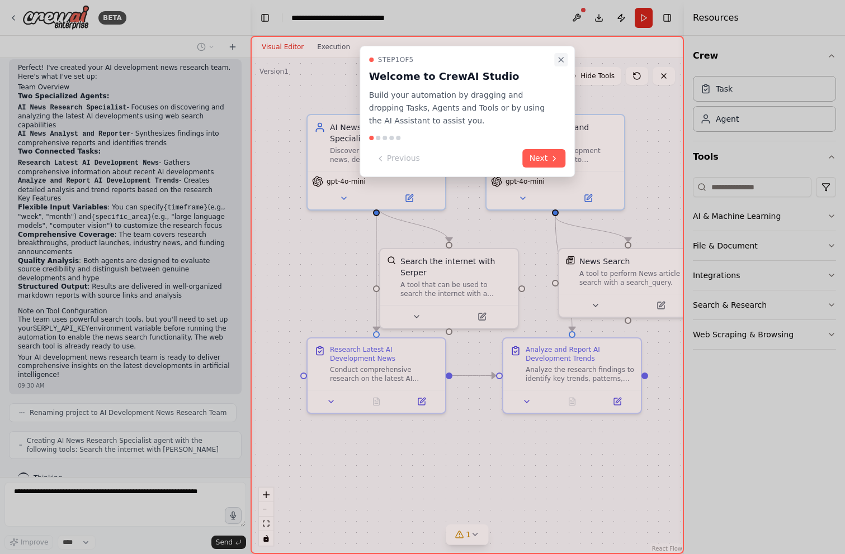
click at [445, 60] on icon "Close walkthrough" at bounding box center [560, 60] width 4 height 4
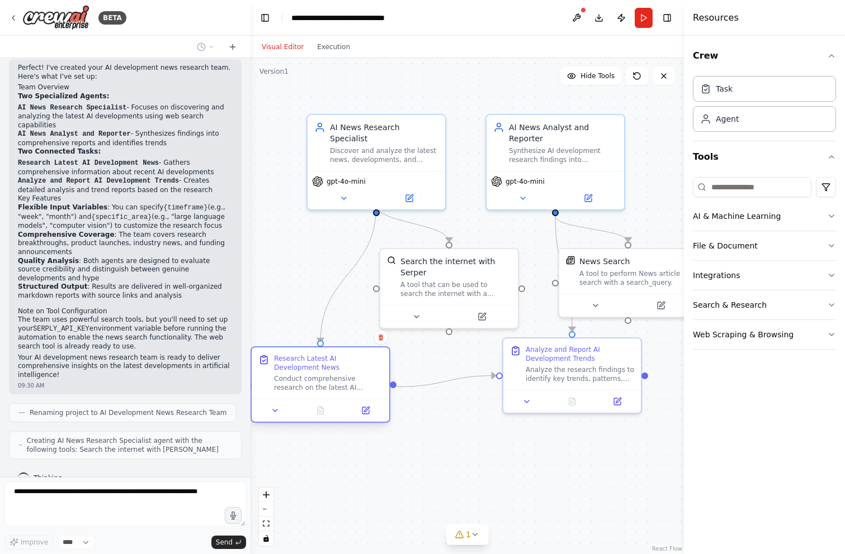
drag, startPoint x: 378, startPoint y: 378, endPoint x: 324, endPoint y: 391, distance: 55.7
click at [324, 391] on div "Conduct comprehensive research on the latest AI development news from the past …" at bounding box center [328, 384] width 108 height 18
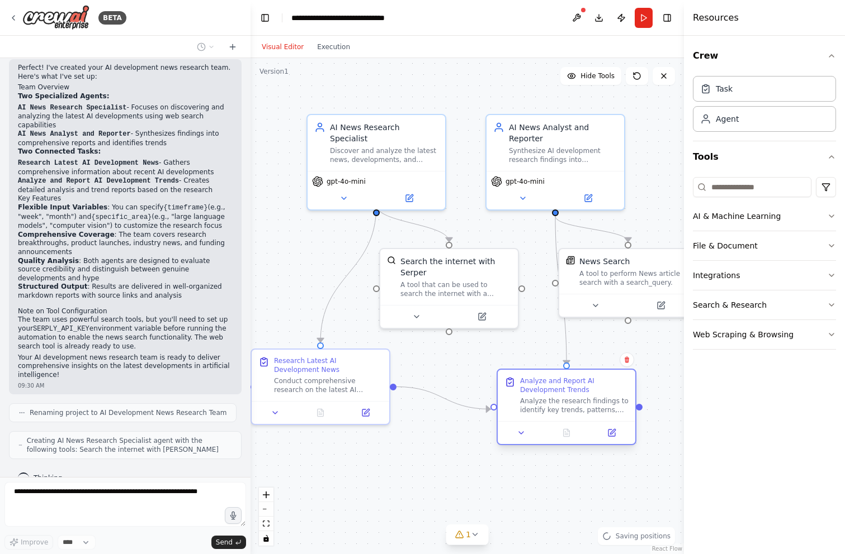
drag, startPoint x: 571, startPoint y: 380, endPoint x: 561, endPoint y: 412, distance: 33.6
click at [445, 412] on div "Analyze the research findings to identify key trends, patterns, and implication…" at bounding box center [574, 406] width 108 height 18
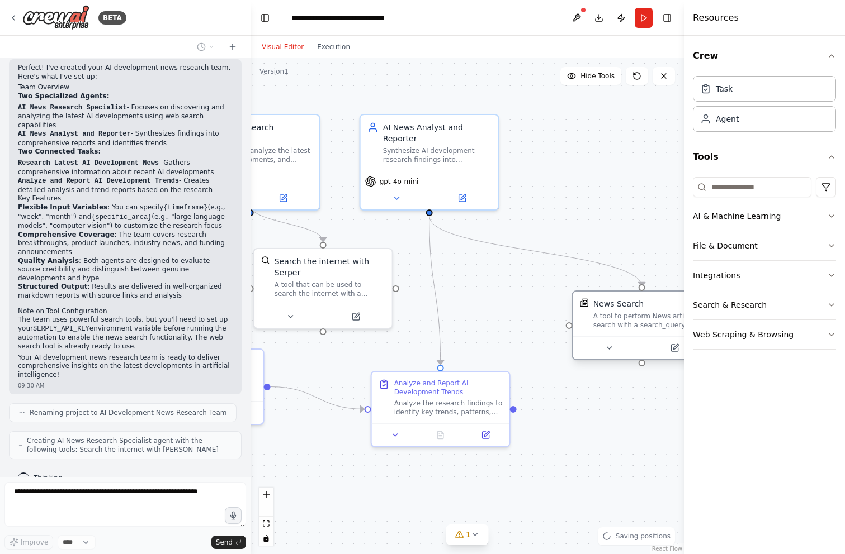
drag, startPoint x: 595, startPoint y: 285, endPoint x: 606, endPoint y: 334, distance: 50.0
click at [445, 334] on div "News Search A tool to perform News article search with a search_query." at bounding box center [642, 314] width 138 height 45
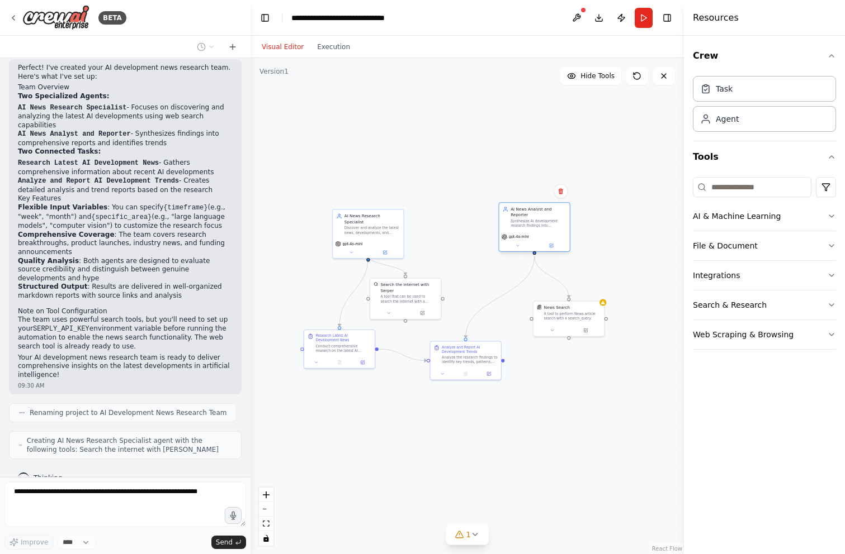
drag, startPoint x: 456, startPoint y: 233, endPoint x: 535, endPoint y: 231, distance: 79.4
click at [445, 228] on div "Synthesize AI development research findings into comprehensive, well-structured…" at bounding box center [537, 223] width 55 height 9
drag, startPoint x: 563, startPoint y: 316, endPoint x: 568, endPoint y: 357, distance: 41.1
click at [445, 357] on div "A tool to perform News article search with a search_query." at bounding box center [577, 355] width 57 height 9
click at [445, 359] on div "A tool to perform News article search with a search_query." at bounding box center [577, 355] width 57 height 9
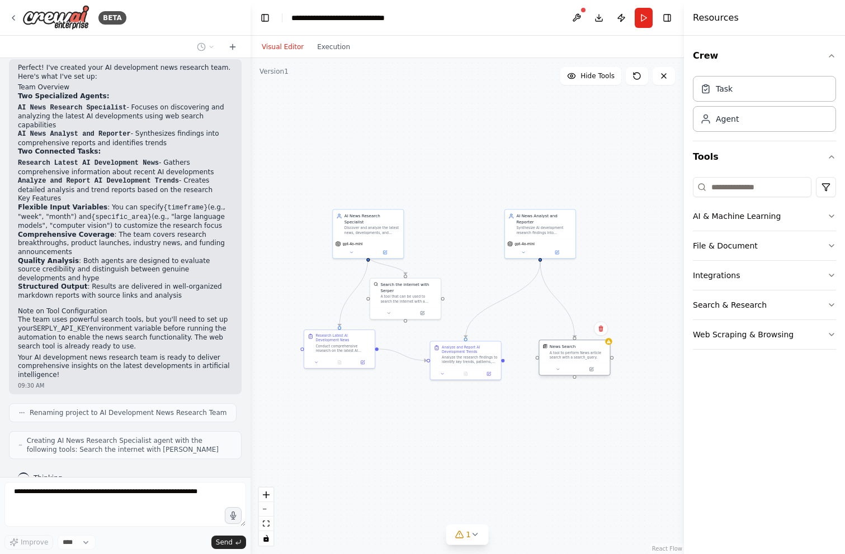
click at [445, 359] on div "A tool to perform News article search with a search_query." at bounding box center [577, 355] width 57 height 9
click at [445, 373] on div at bounding box center [574, 369] width 70 height 12
click at [445, 369] on icon at bounding box center [557, 369] width 2 height 1
click at [445, 127] on div "Agent" at bounding box center [764, 119] width 143 height 26
click at [445, 118] on div "Agent" at bounding box center [726, 118] width 23 height 11
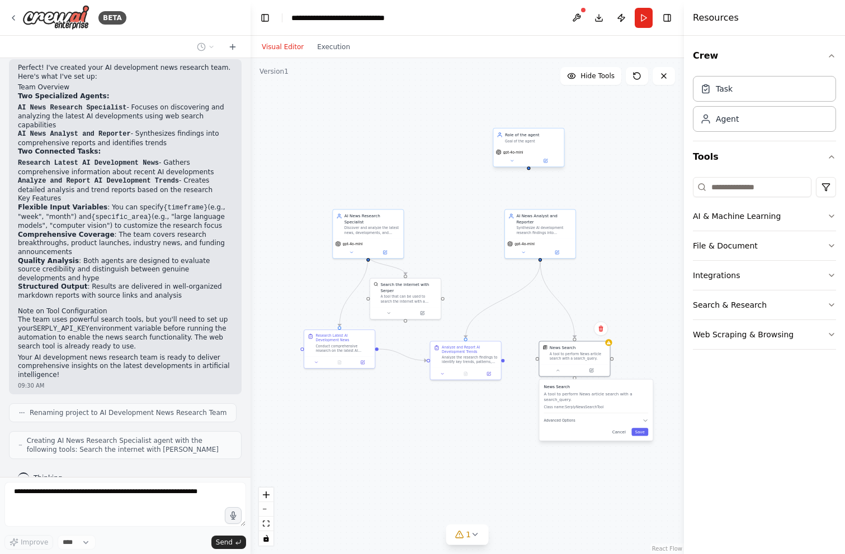
click at [445, 141] on div "Goal of the agent" at bounding box center [532, 141] width 55 height 4
click at [445, 267] on button "Integrations" at bounding box center [764, 275] width 143 height 29
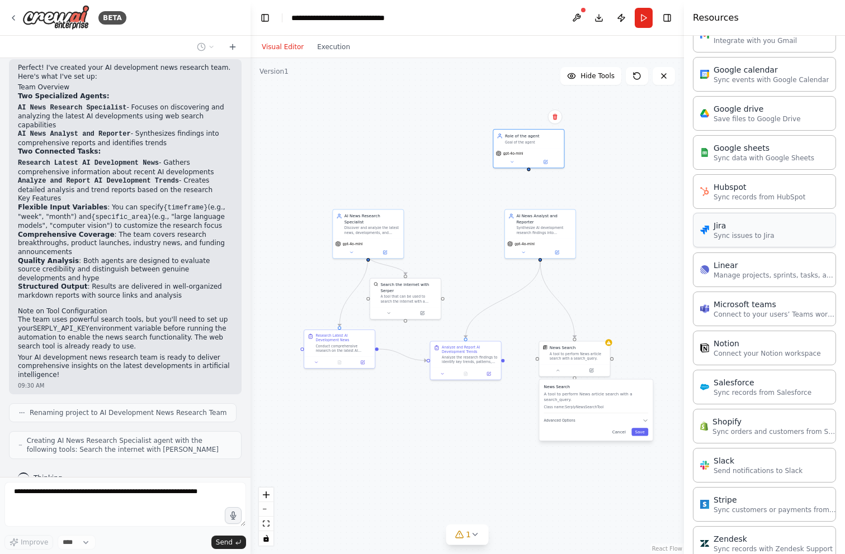
scroll to position [466, 0]
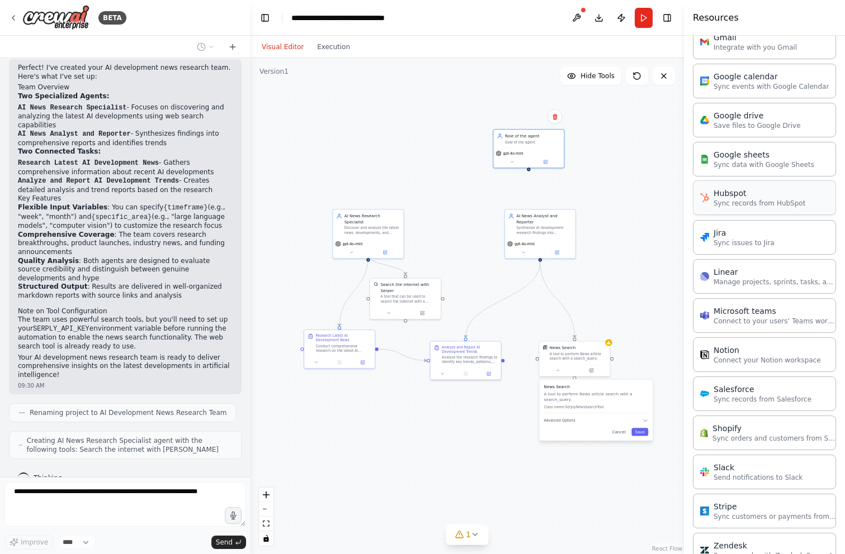
click at [445, 200] on p "Sync records from HubSpot" at bounding box center [759, 203] width 92 height 9
click at [445, 170] on div at bounding box center [568, 176] width 70 height 12
click at [445, 177] on button at bounding box center [551, 175] width 32 height 7
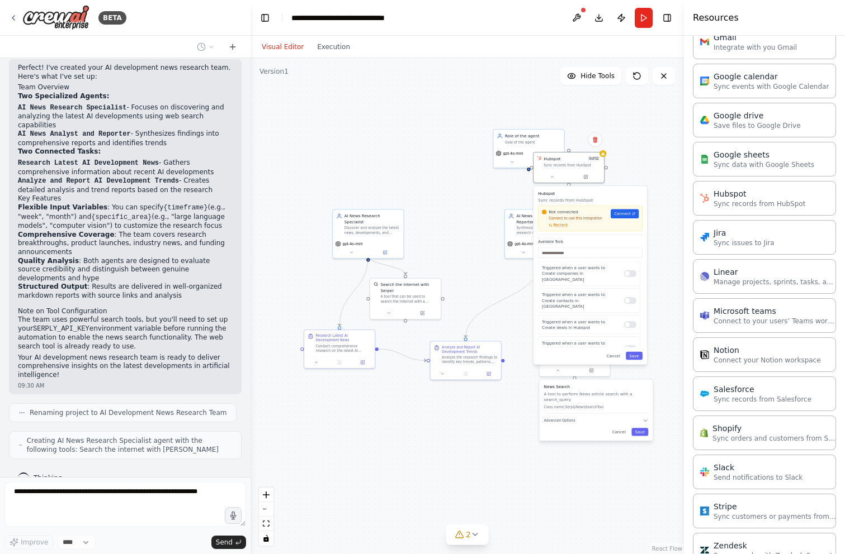
click at [445, 361] on div "Hubspot Sync records from HubSpot Not connected Connect to use this integration…" at bounding box center [589, 275] width 113 height 178
click at [445, 362] on div "Hubspot Sync records from HubSpot Not connected Connect to use this integration…" at bounding box center [589, 275] width 113 height 178
click at [445, 161] on div "Hubspot 0 of 32 Sync records from HubSpot" at bounding box center [572, 161] width 57 height 12
